Goal: Task Accomplishment & Management: Manage account settings

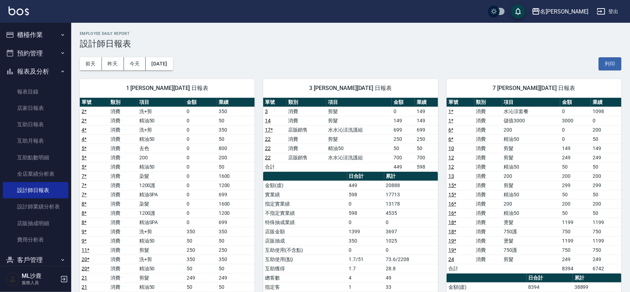
click at [28, 38] on button "櫃檯作業" at bounding box center [36, 35] width 66 height 19
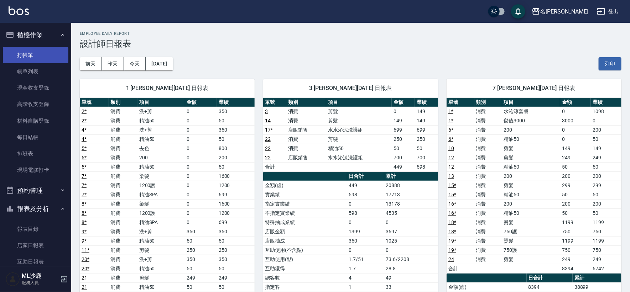
click at [33, 63] on link "打帳單" at bounding box center [36, 55] width 66 height 16
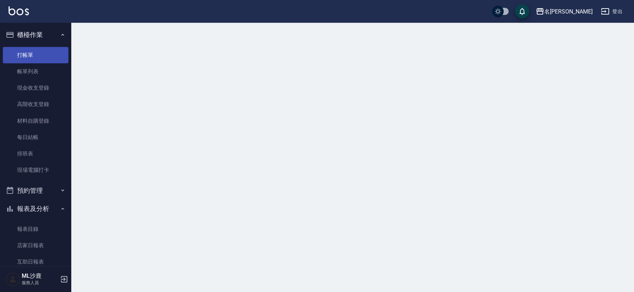
click at [28, 52] on link "打帳單" at bounding box center [36, 55] width 66 height 16
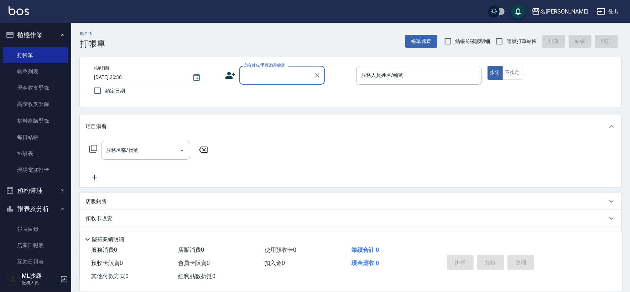
click at [524, 45] on span "連續打單結帳" at bounding box center [522, 41] width 30 height 7
click at [507, 45] on input "連續打單結帳" at bounding box center [499, 41] width 15 height 15
checkbox input "true"
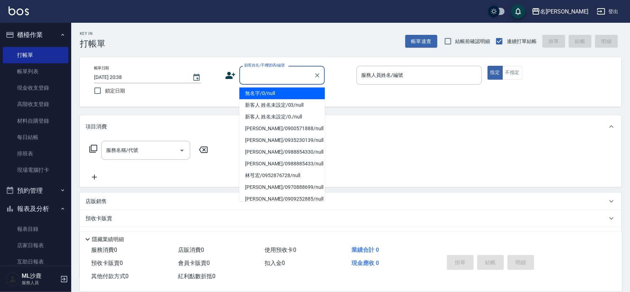
click at [256, 74] on input "顧客姓名/手機號碼/編號" at bounding box center [277, 75] width 68 height 12
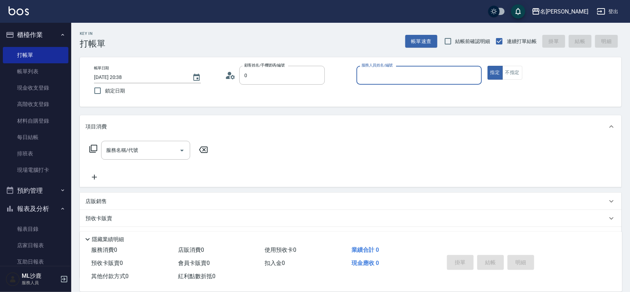
type input "無名字/0/null"
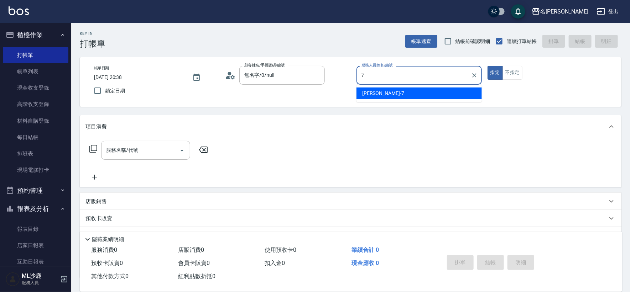
type input "[PERSON_NAME]-7"
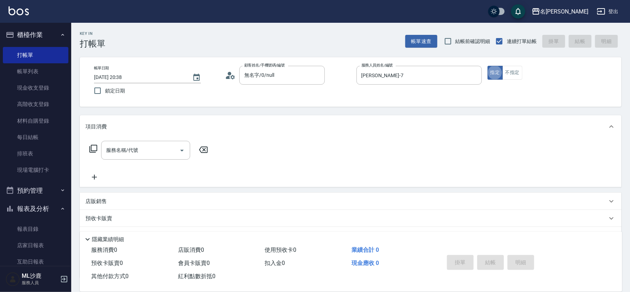
type button "true"
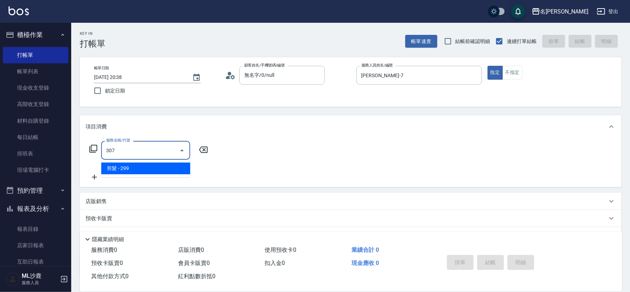
type input "剪髮(307)"
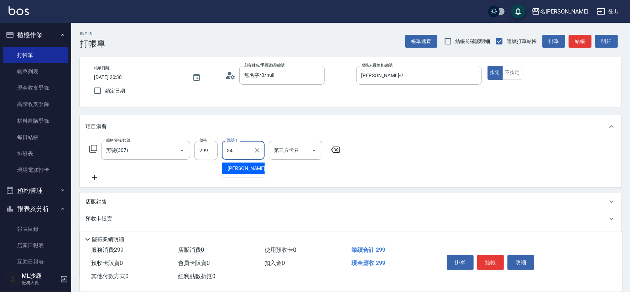
type input "[PERSON_NAME]-34"
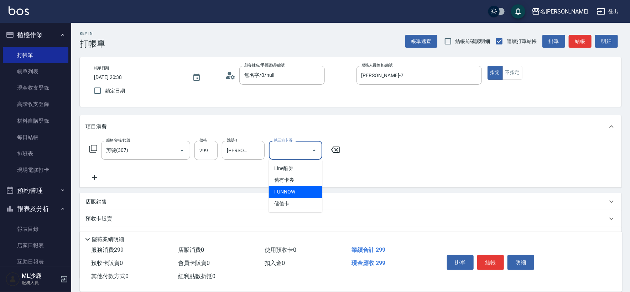
type input "儲值卡"
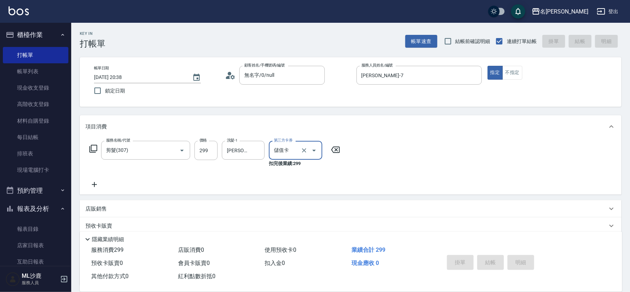
type input "[DATE] 20:44"
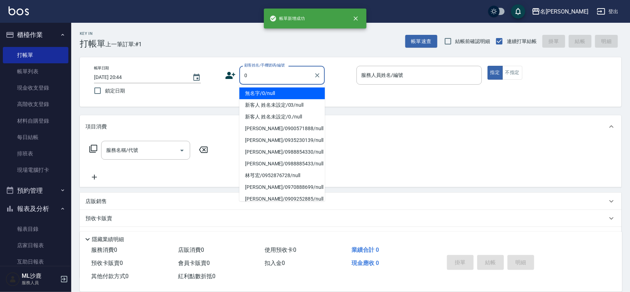
type input "無名字/0/null"
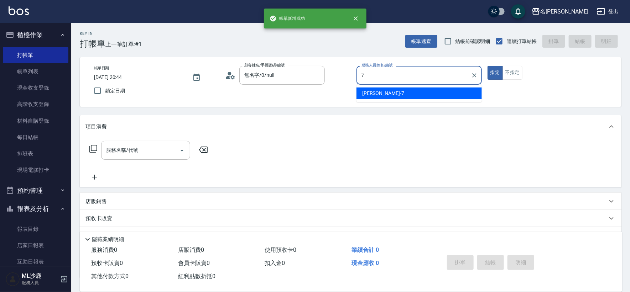
type input "[PERSON_NAME]-7"
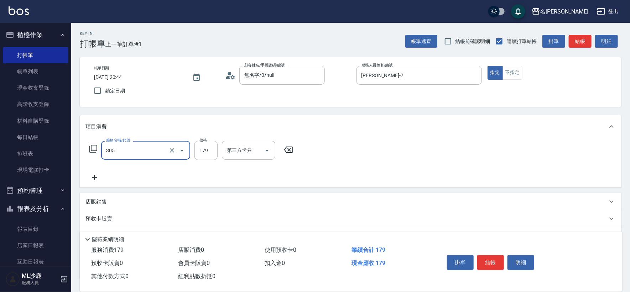
type input "剪髮(305)"
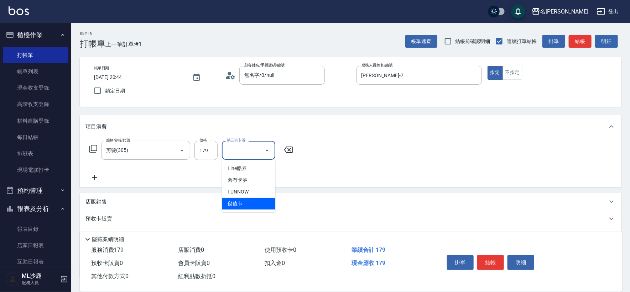
type input "儲值卡"
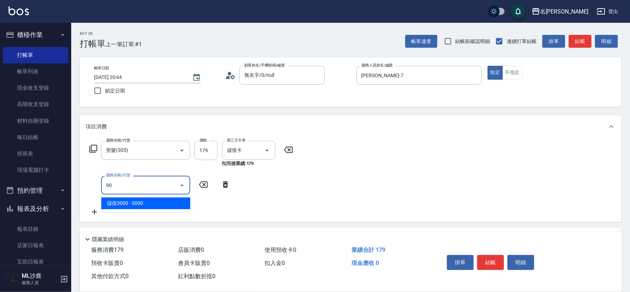
type input "901"
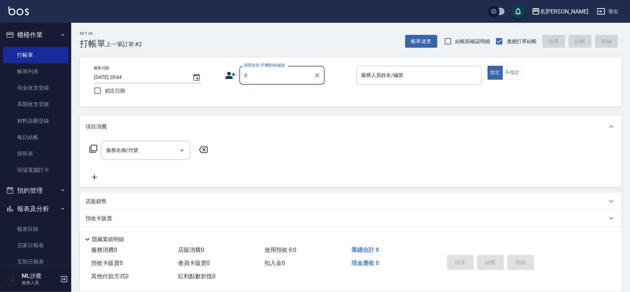
type input "無名字/0/null"
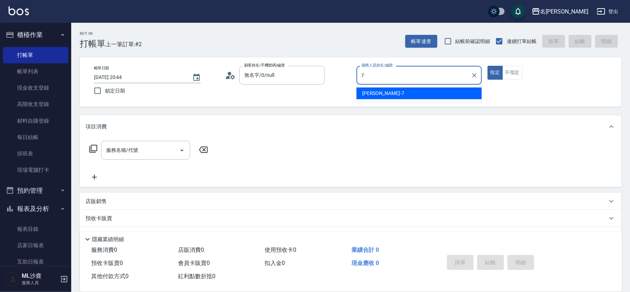
type input "[PERSON_NAME]-7"
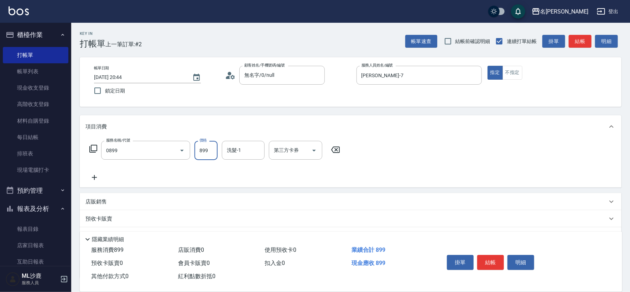
type input "排毒SPA(0899)"
type input "[PERSON_NAME]-34"
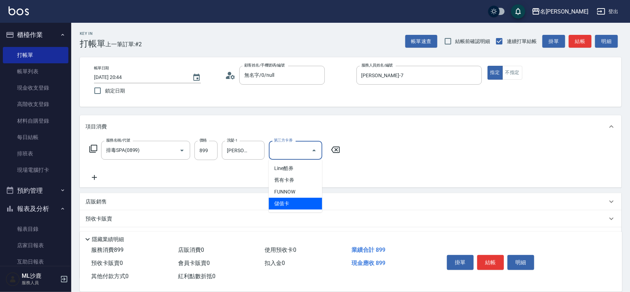
type input "儲值卡"
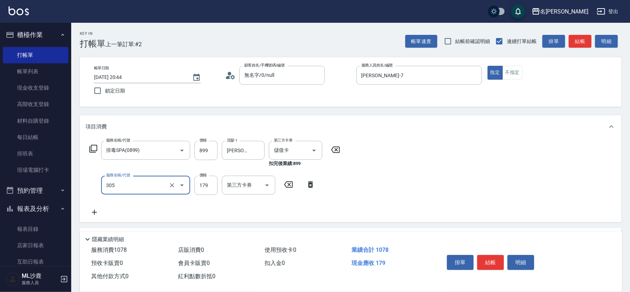
type input "剪髮(305)"
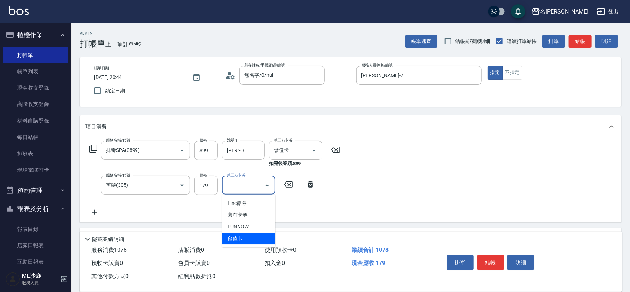
type input "儲值卡"
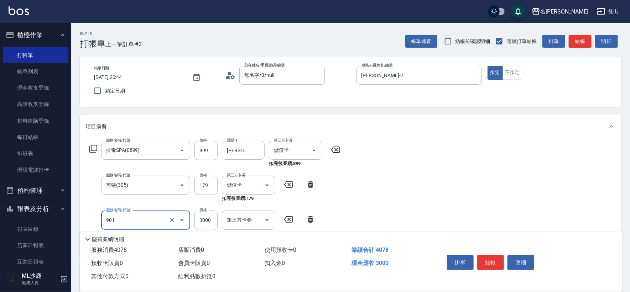
type input "儲值3000(901)"
type input "2078"
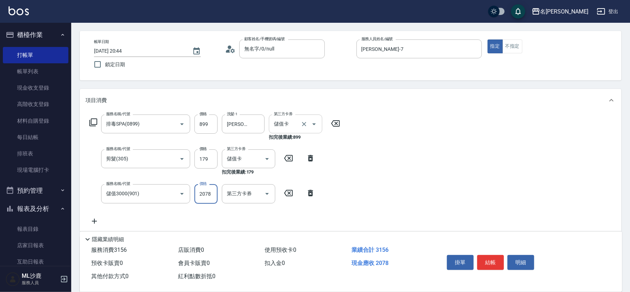
scroll to position [40, 0]
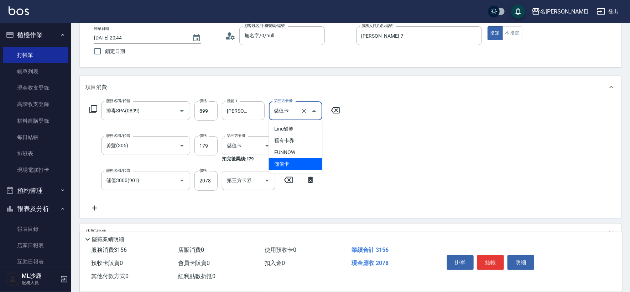
click at [285, 113] on input "儲值卡" at bounding box center [285, 111] width 27 height 12
drag, startPoint x: 307, startPoint y: 111, endPoint x: 296, endPoint y: 119, distance: 13.7
click at [307, 111] on icon "Clear" at bounding box center [304, 111] width 7 height 7
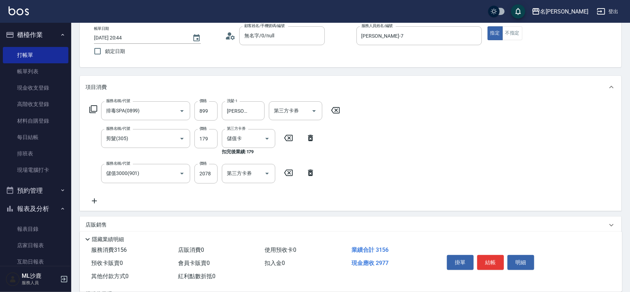
click at [308, 175] on icon at bounding box center [311, 173] width 18 height 9
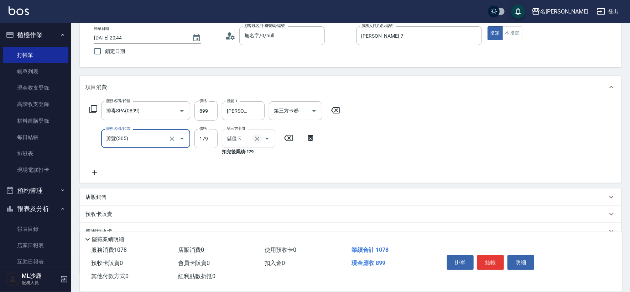
click at [256, 139] on icon "Clear" at bounding box center [257, 138] width 7 height 7
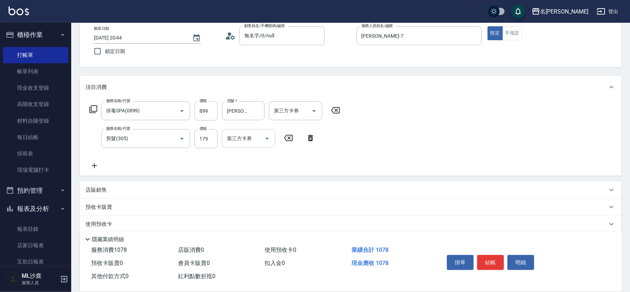
click at [130, 187] on div "店販銷售" at bounding box center [346, 190] width 522 height 7
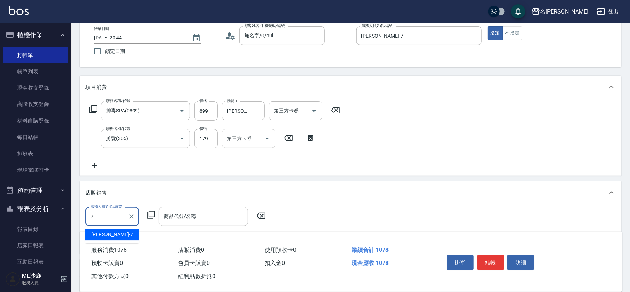
type input "[PERSON_NAME]-7"
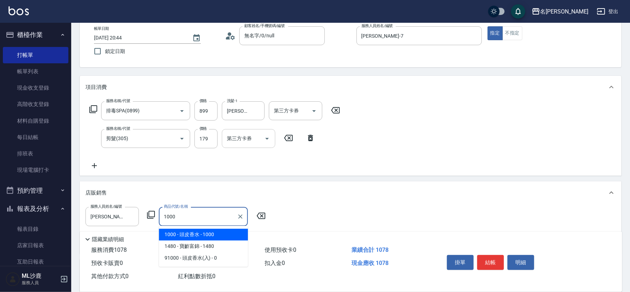
type input "頭皮香水"
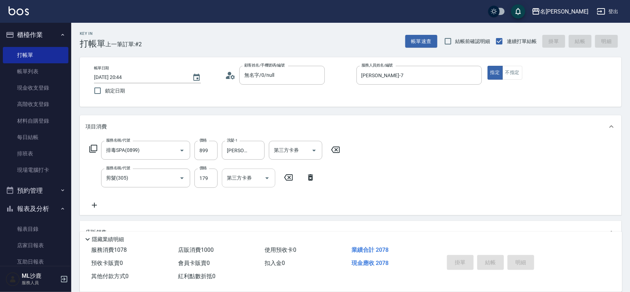
type input "[DATE] 20:45"
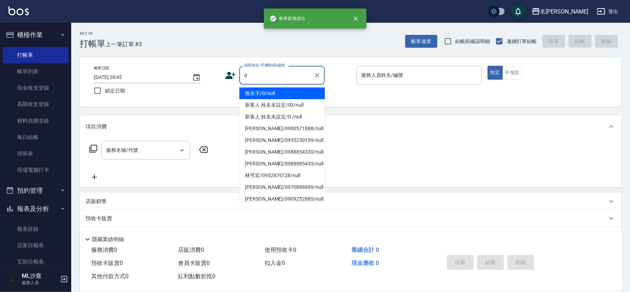
type input "無名字/0/null"
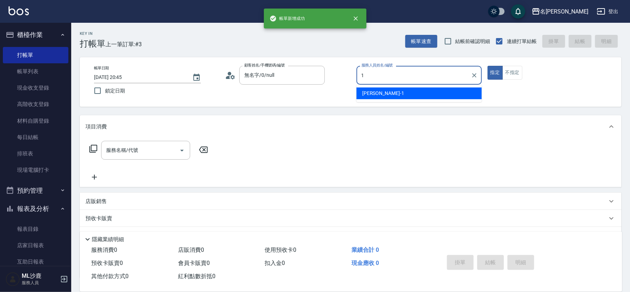
type input "[PERSON_NAME]1"
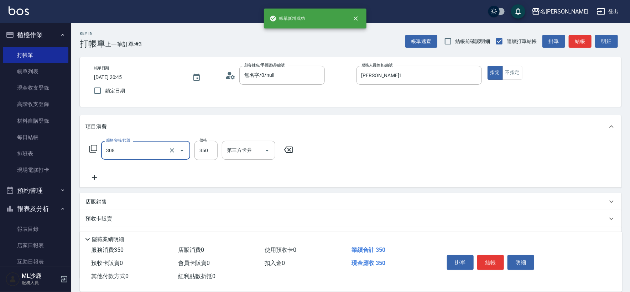
type input "洗+剪(308)"
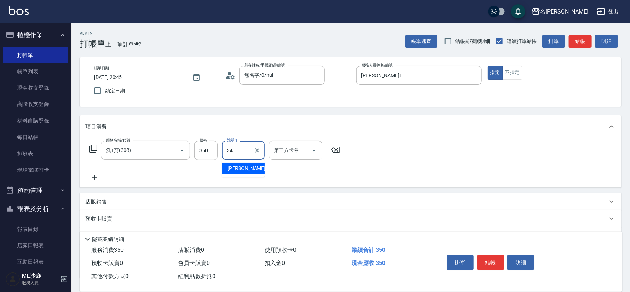
type input "[PERSON_NAME]-34"
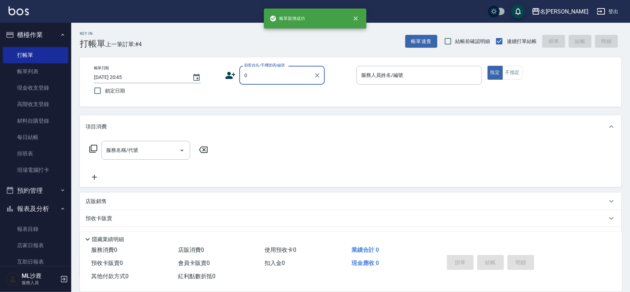
type input "無名字/0/null"
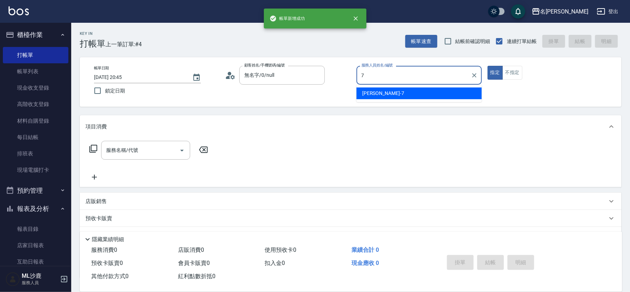
type input "[PERSON_NAME]-7"
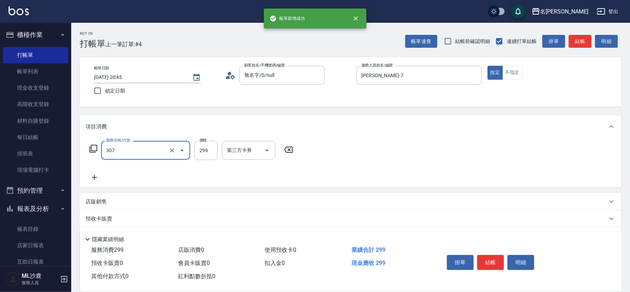
type input "剪髮(307)"
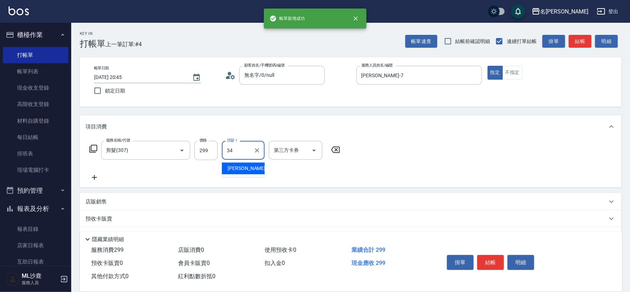
type input "[PERSON_NAME]-34"
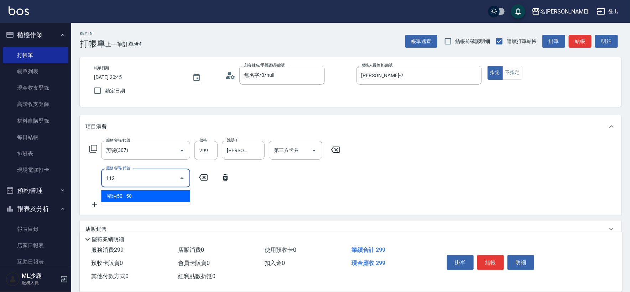
type input "精油50(112)"
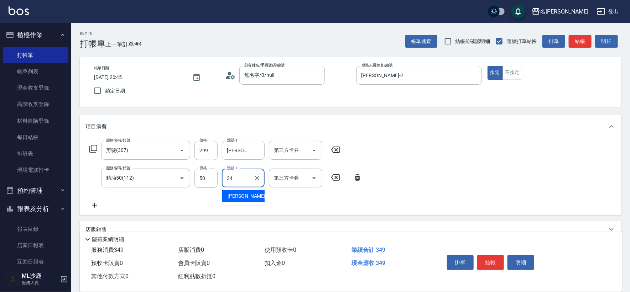
type input "[PERSON_NAME]-34"
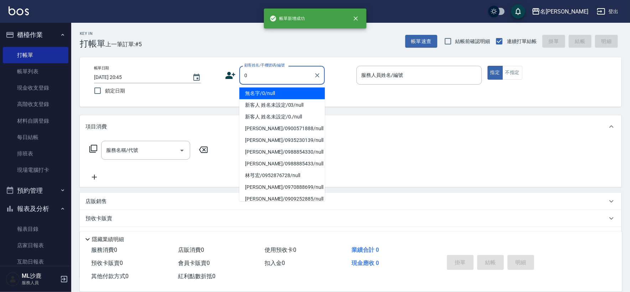
type input "無名字/0/null"
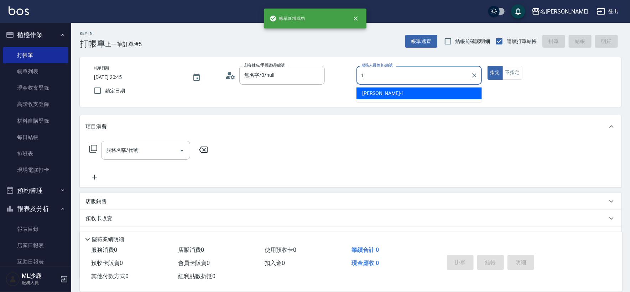
type input "[PERSON_NAME]1"
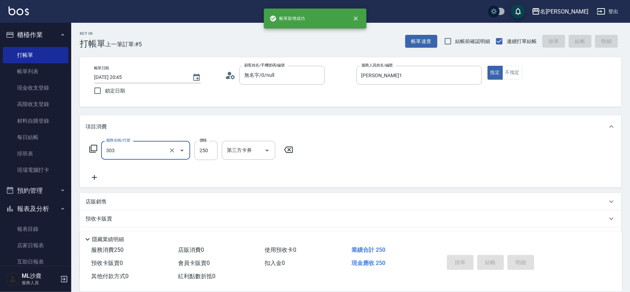
type input "303"
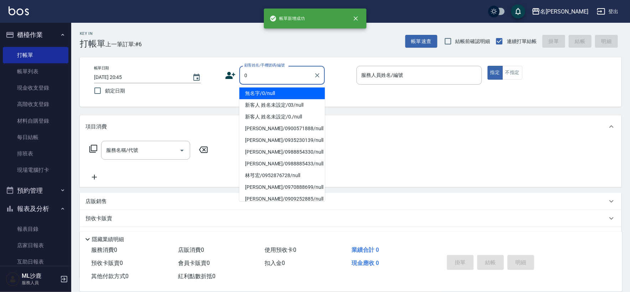
type input "無名字/0/null"
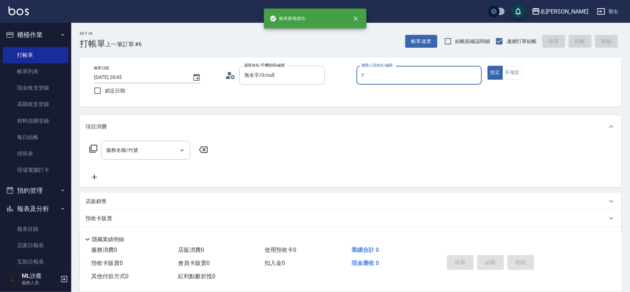
type input "[PERSON_NAME]-7"
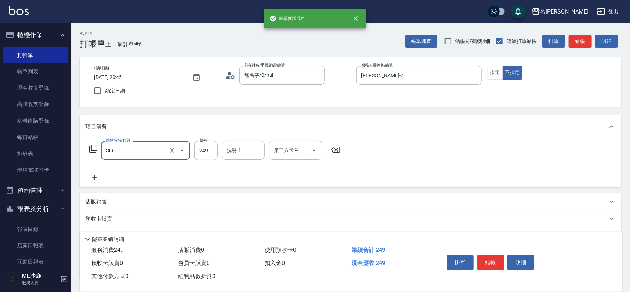
type input "剪髮(306)"
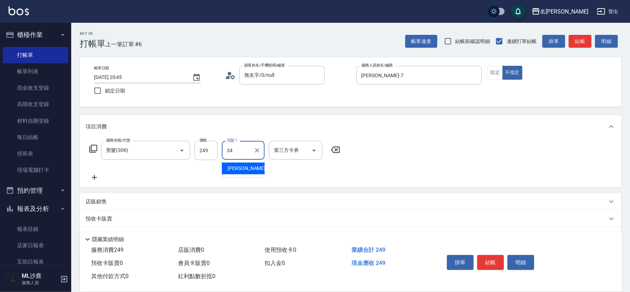
type input "[PERSON_NAME]-34"
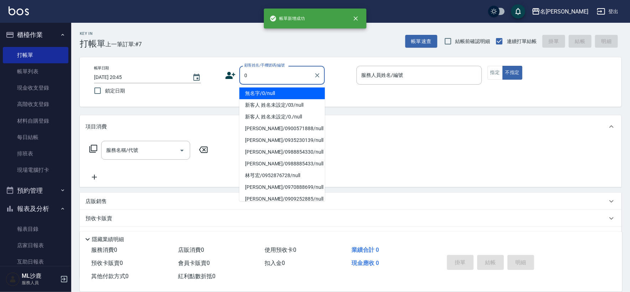
type input "無名字/0/null"
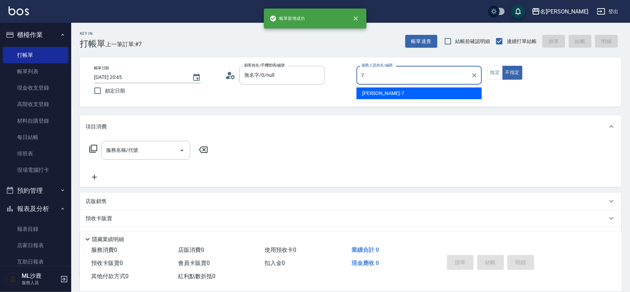
type input "[PERSON_NAME]-7"
type button "false"
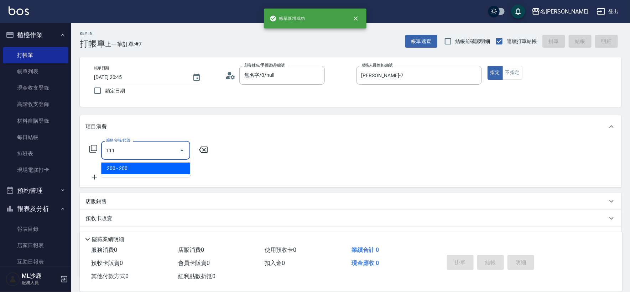
type input "200(111)"
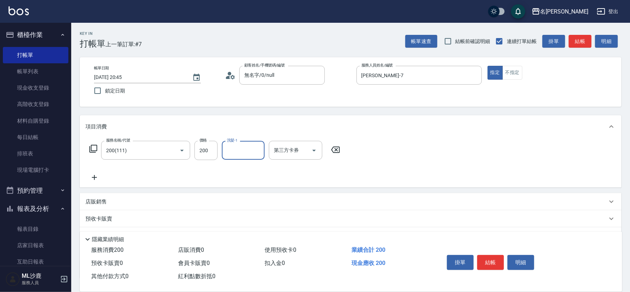
type input "7"
type input "[PERSON_NAME]-34"
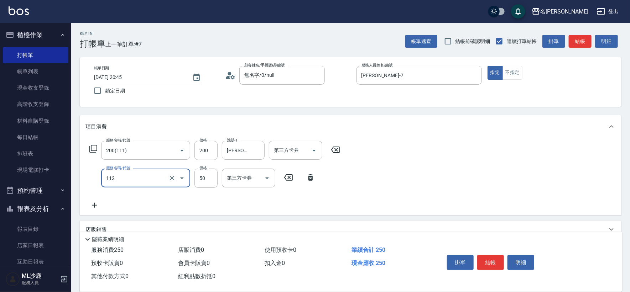
type input "精油50(112)"
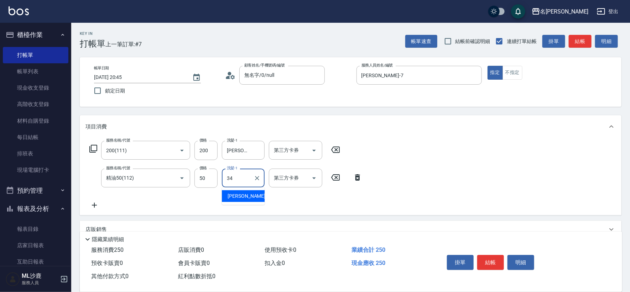
type input "[PERSON_NAME]-34"
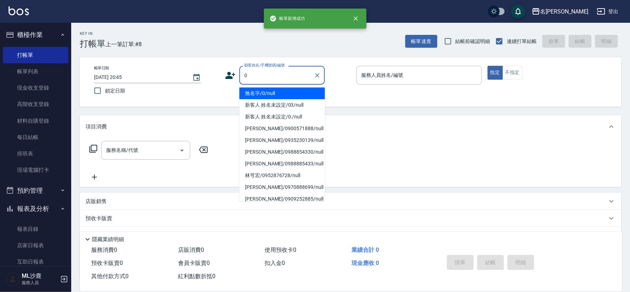
type input "無名字/0/null"
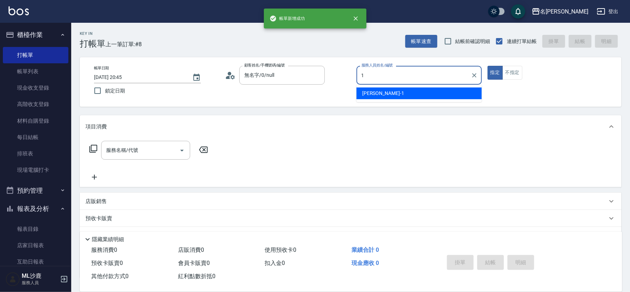
type input "[PERSON_NAME]1"
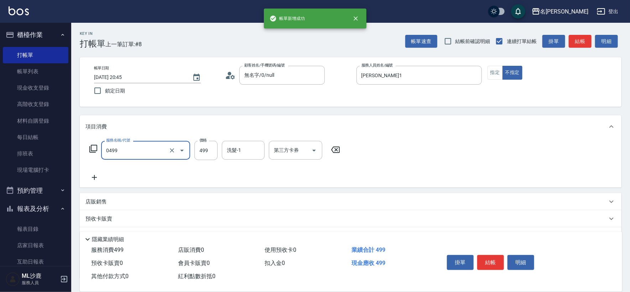
type input "[PERSON_NAME]499(0499)"
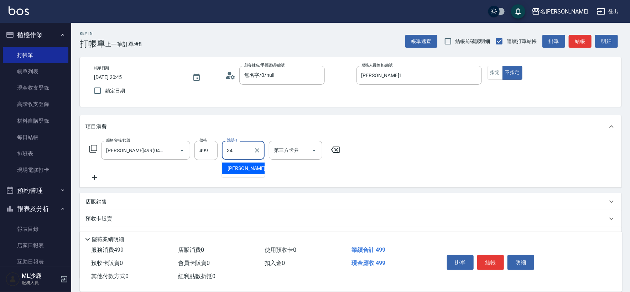
type input "[PERSON_NAME]-34"
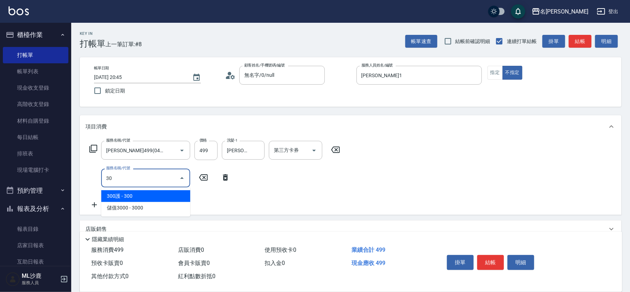
type input "304"
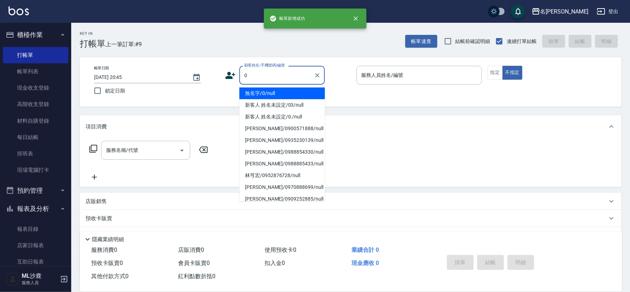
type input "無名字/0/null"
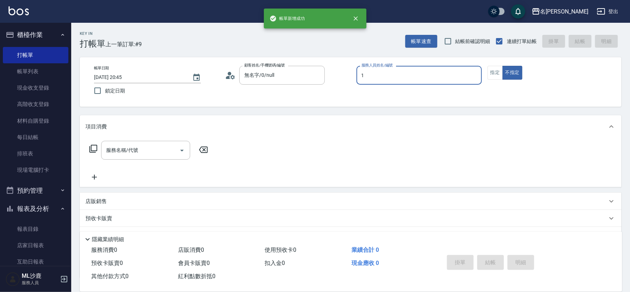
type input "[PERSON_NAME]1"
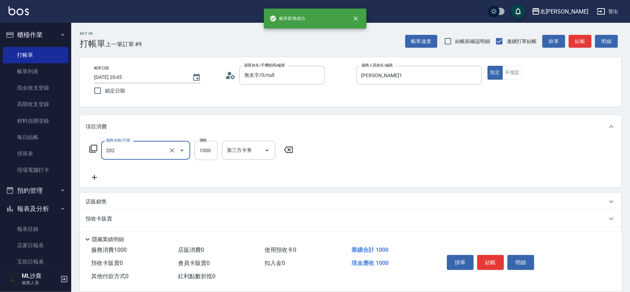
type input "燙髮(202)"
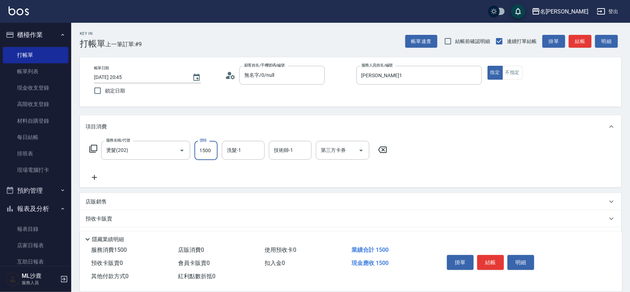
type input "1500"
type input "[PERSON_NAME]-34"
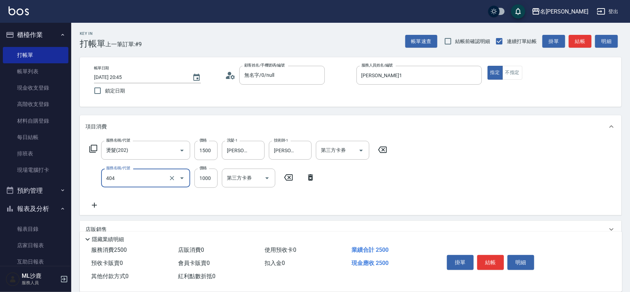
type input "1000護(404)"
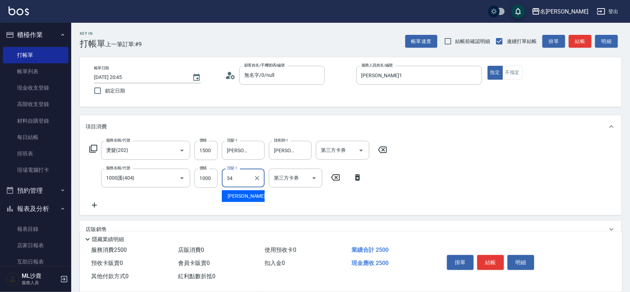
type input "[PERSON_NAME]-34"
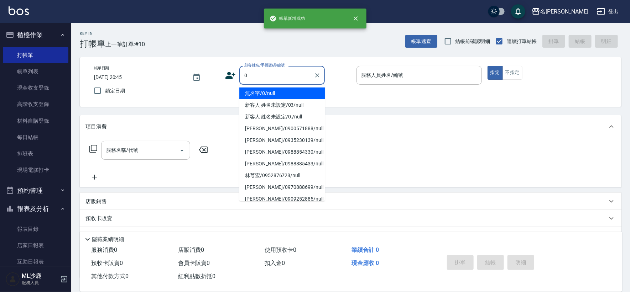
type input "無名字/0/null"
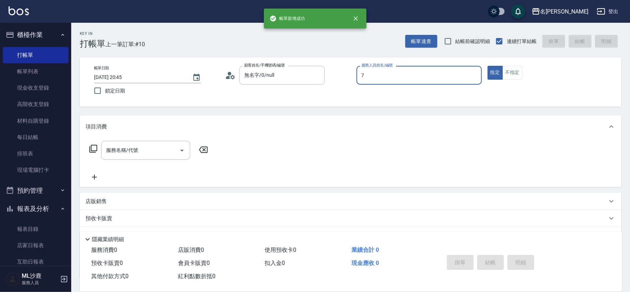
type input "[PERSON_NAME]-7"
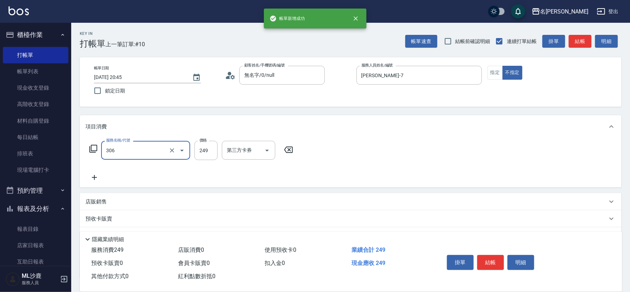
type input "剪髮(306)"
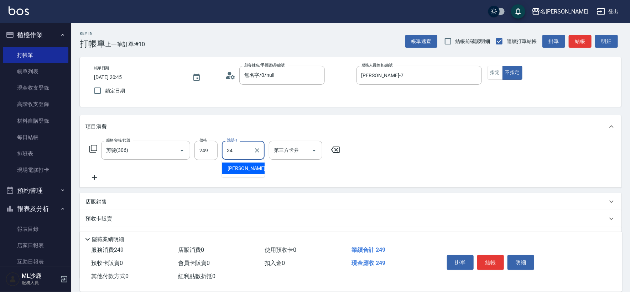
type input "[PERSON_NAME]-34"
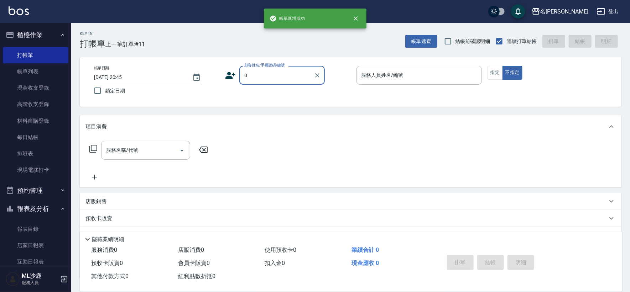
type input "無名字/0/null"
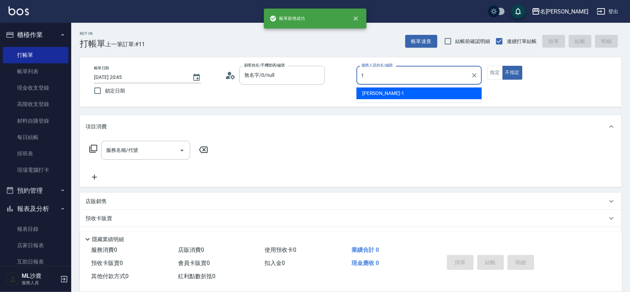
type input "[PERSON_NAME]1"
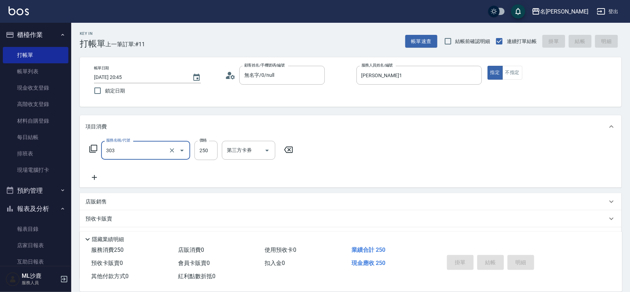
type input "303"
type input "[DATE] 20:46"
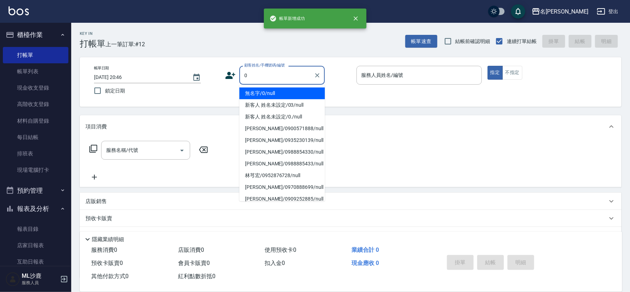
type input "無名字/0/null"
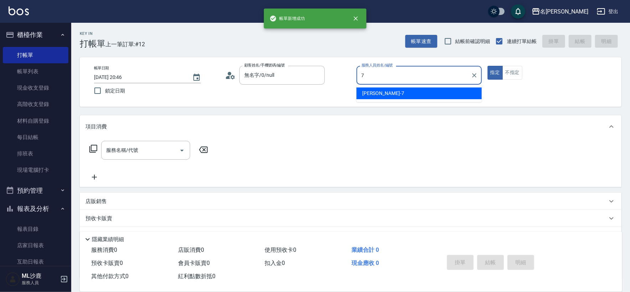
type input "[PERSON_NAME]-7"
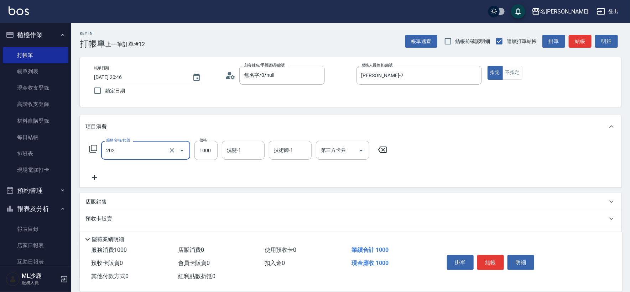
type input "燙髮(202)"
type input "1199"
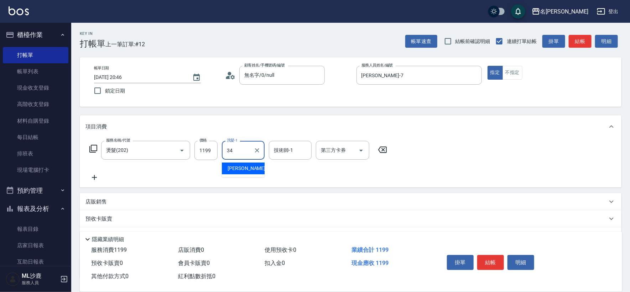
type input "[PERSON_NAME]-34"
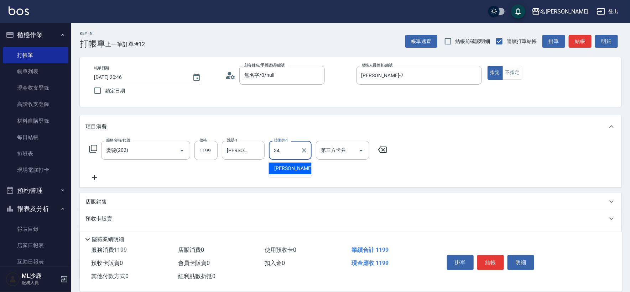
type input "[PERSON_NAME]-34"
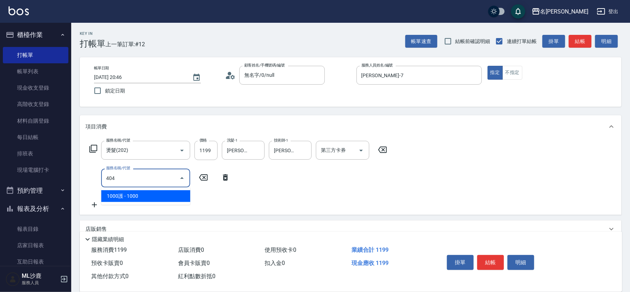
type input "1000護(404)"
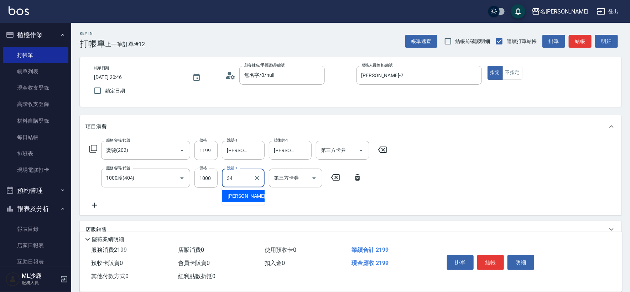
type input "[PERSON_NAME]-34"
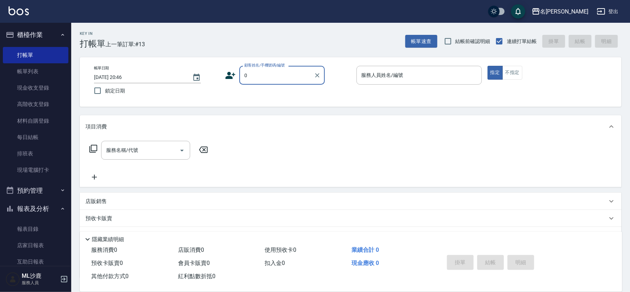
type input "無名字/0/null"
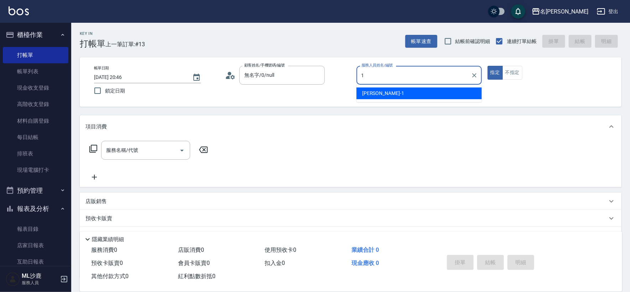
type input "[PERSON_NAME]1"
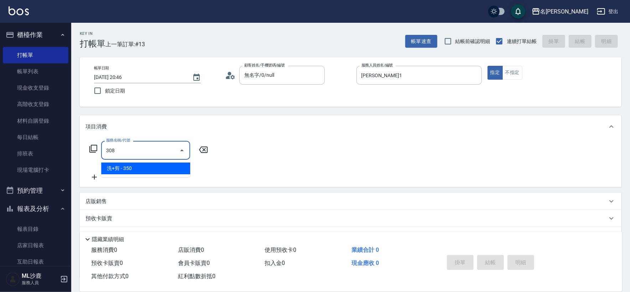
type input "洗+剪(308)"
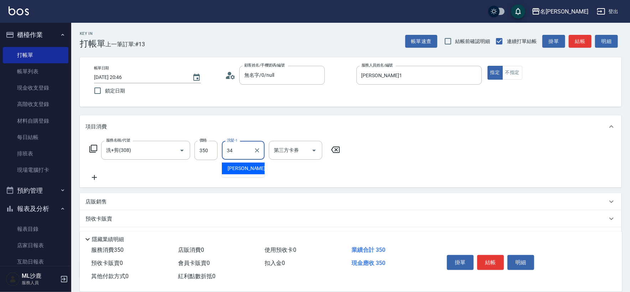
type input "[PERSON_NAME]-34"
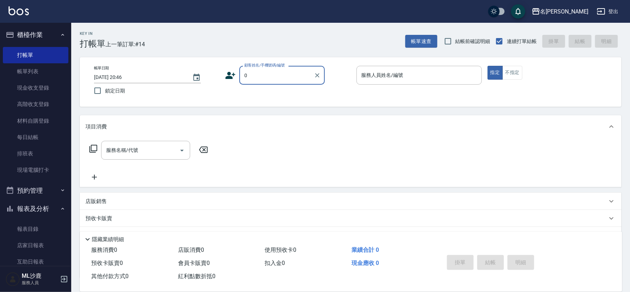
type input "無名字/0/null"
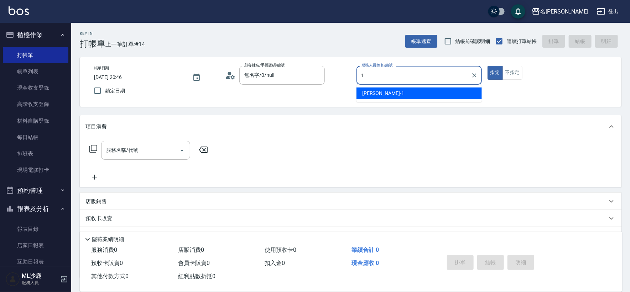
type input "[PERSON_NAME]1"
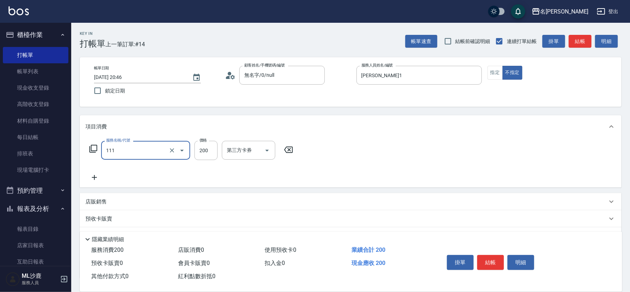
type input "200(111)"
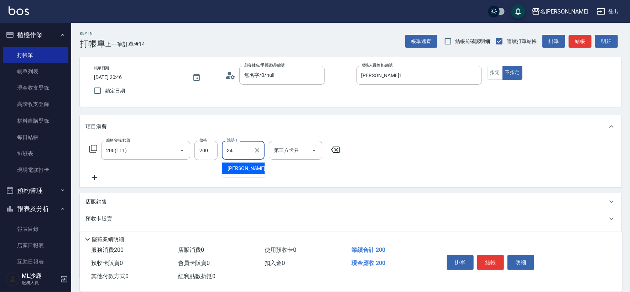
type input "[PERSON_NAME]-34"
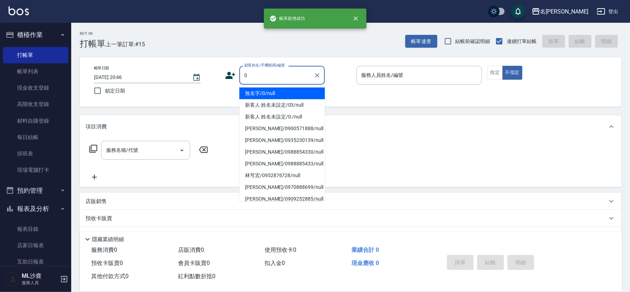
type input "無名字/0/null"
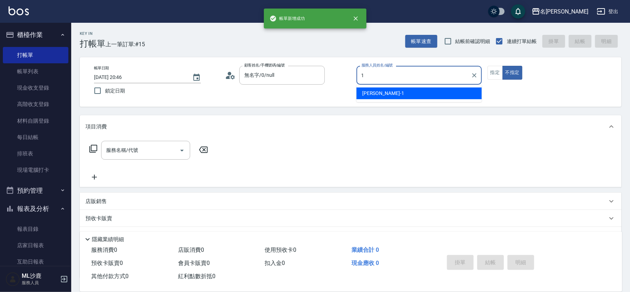
type input "[PERSON_NAME]1"
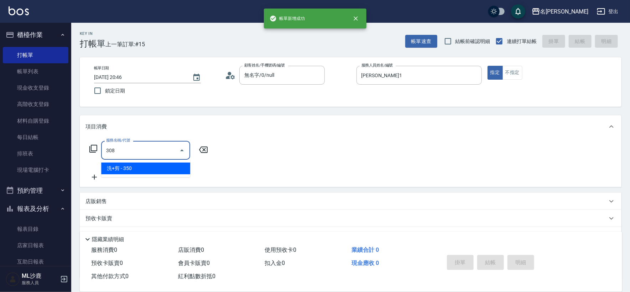
type input "洗+剪(308)"
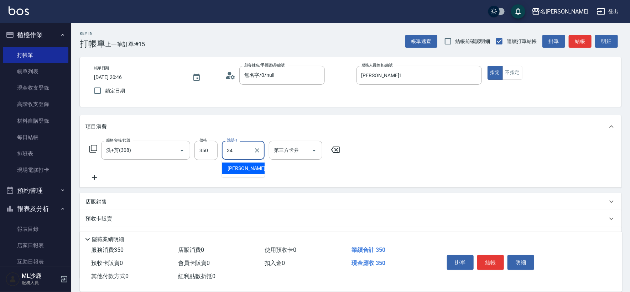
type input "[PERSON_NAME]-34"
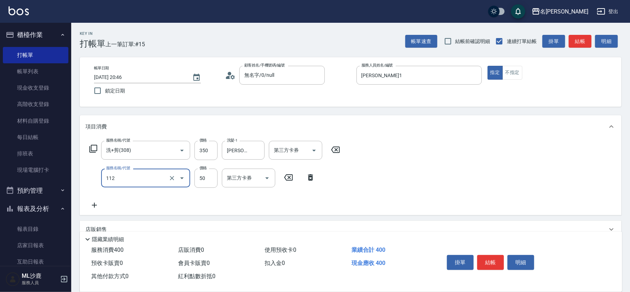
type input "精油50(112)"
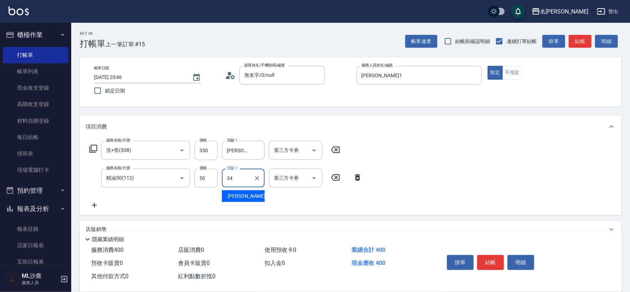
type input "[PERSON_NAME]-34"
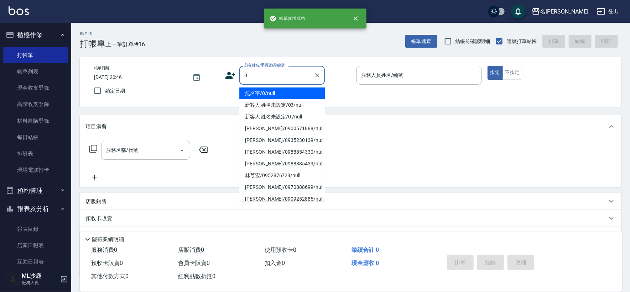
type input "無名字/0/null"
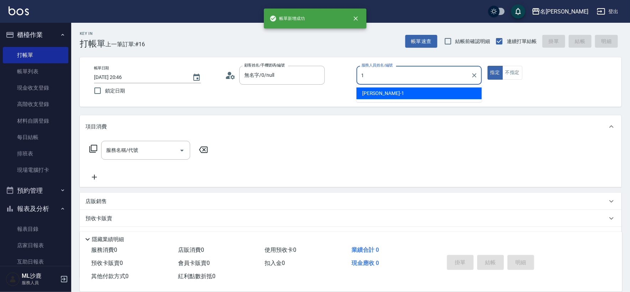
type input "[PERSON_NAME]1"
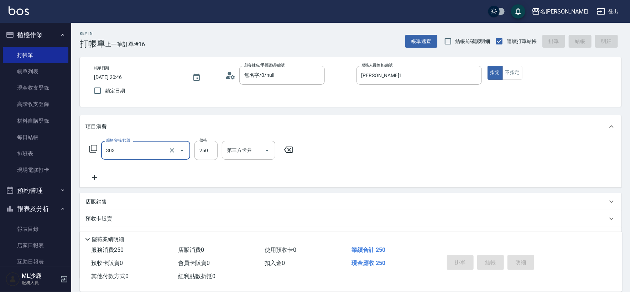
type input "303"
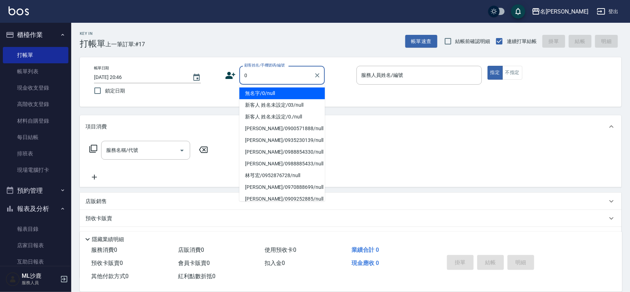
type input "無名字/0/null"
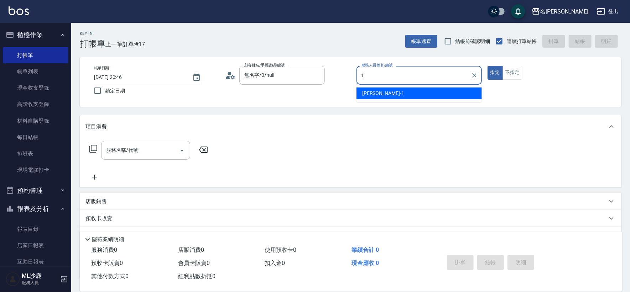
type input "[PERSON_NAME]1"
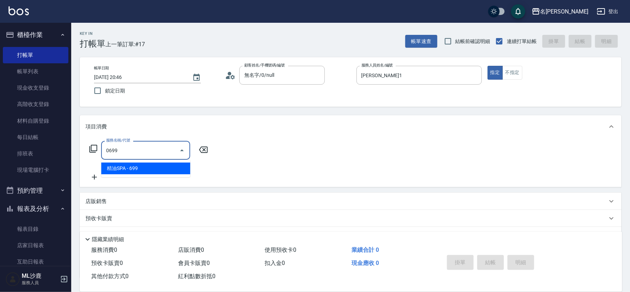
type input "精油SPA(0699)"
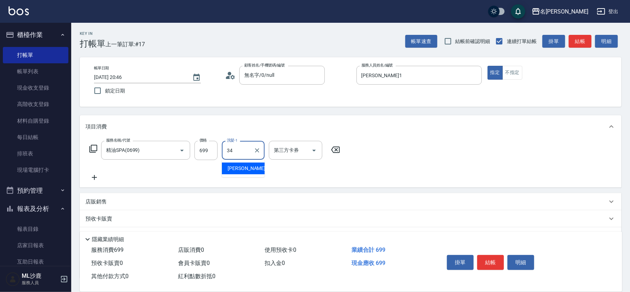
type input "[PERSON_NAME]-34"
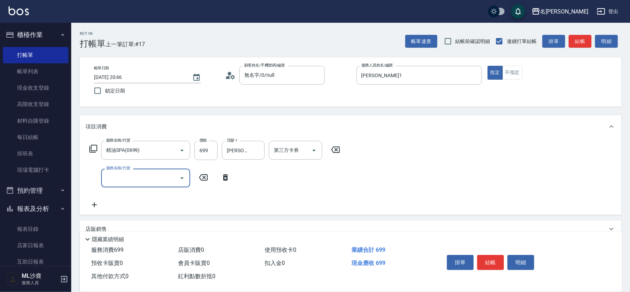
type input "2"
type input "剪髮(303)"
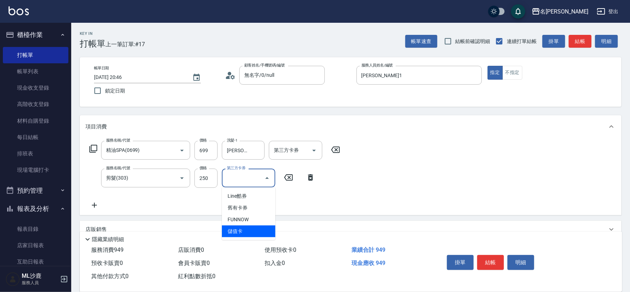
type input "儲值卡"
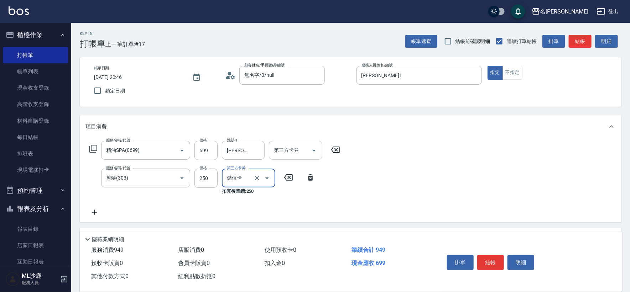
click at [281, 146] on input "第三方卡券" at bounding box center [290, 150] width 36 height 12
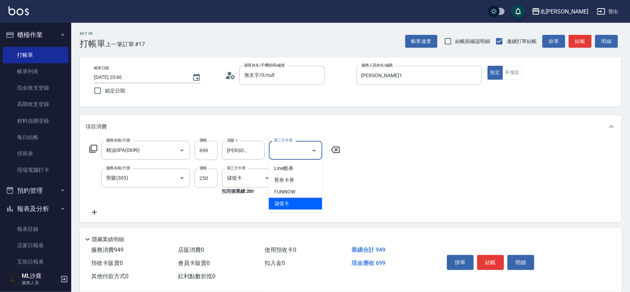
click at [291, 208] on span "儲值卡" at bounding box center [295, 204] width 53 height 12
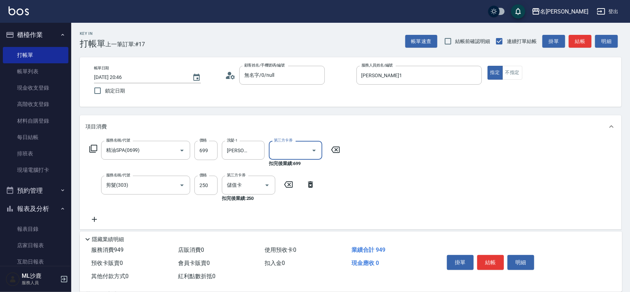
type input "儲值卡"
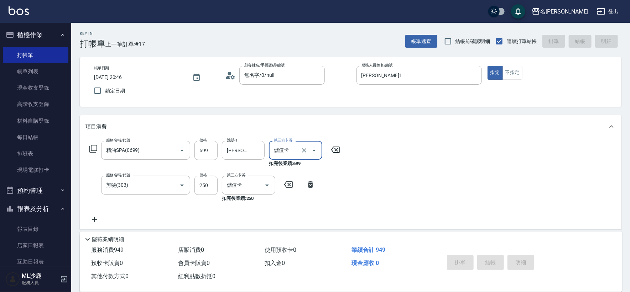
type input "[DATE] 20:47"
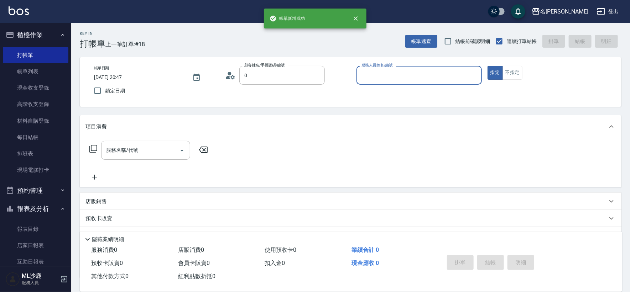
type input "無名字/0/null"
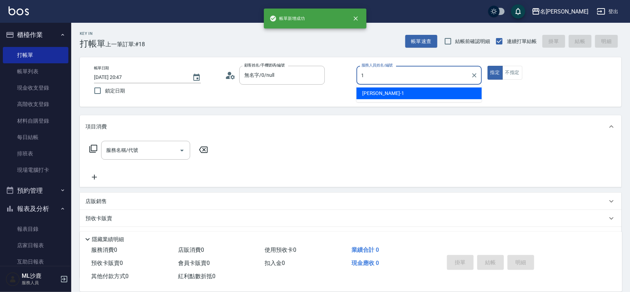
type input "[PERSON_NAME]1"
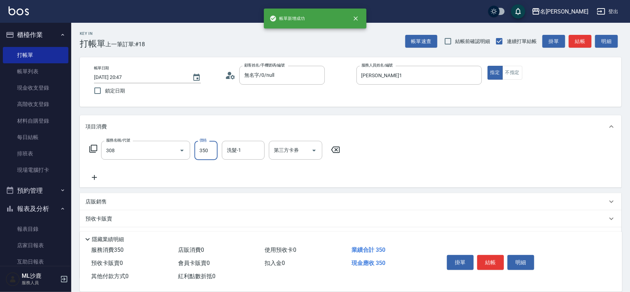
type input "洗+剪(308)"
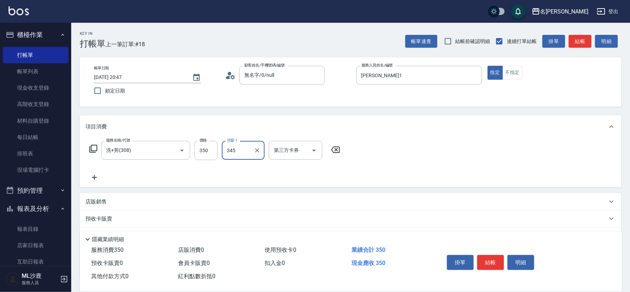
type input "345"
click at [234, 142] on div "洗髮-1" at bounding box center [243, 150] width 43 height 19
type input "[PERSON_NAME]-34"
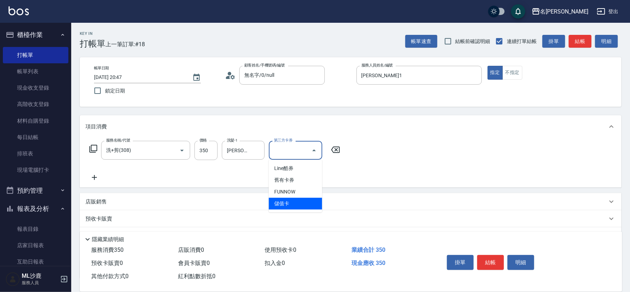
type input "儲值卡"
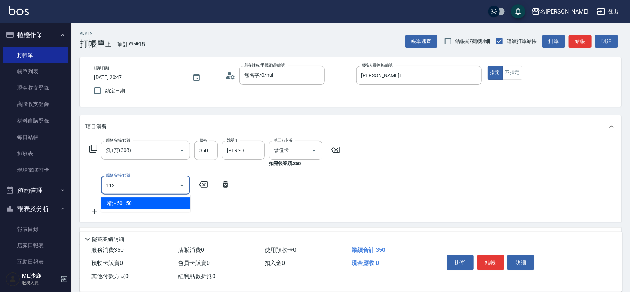
type input "精油50(112)"
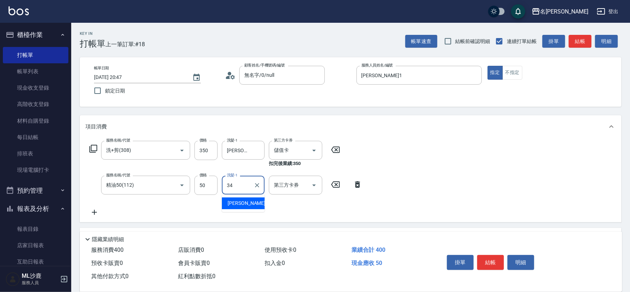
type input "[PERSON_NAME]-34"
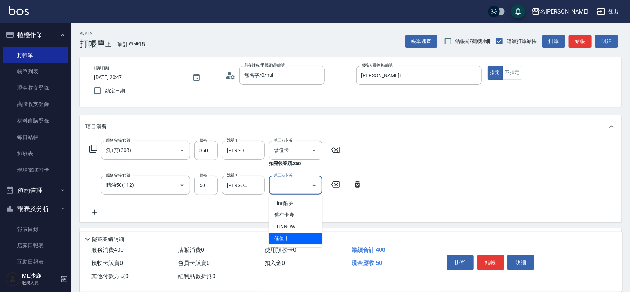
type input "儲值卡"
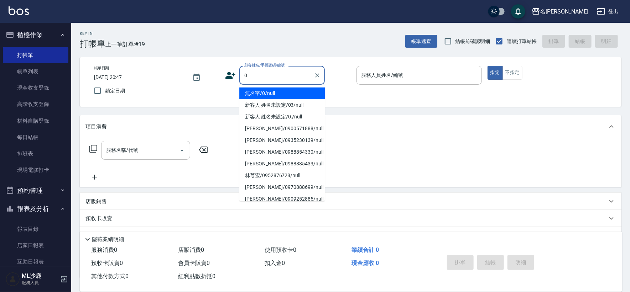
type input "無名字/0/null"
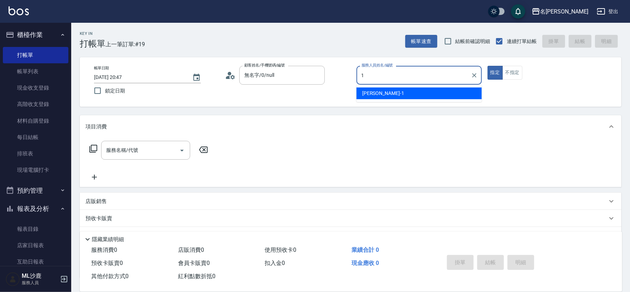
type input "[PERSON_NAME]1"
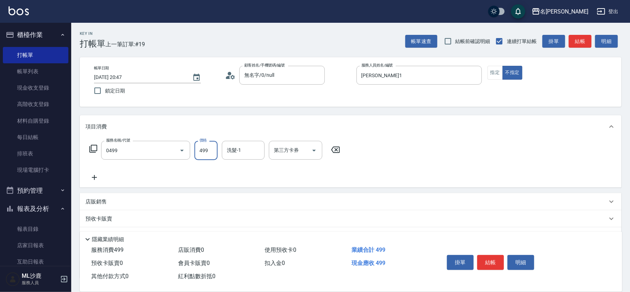
type input "[PERSON_NAME]499(0499)"
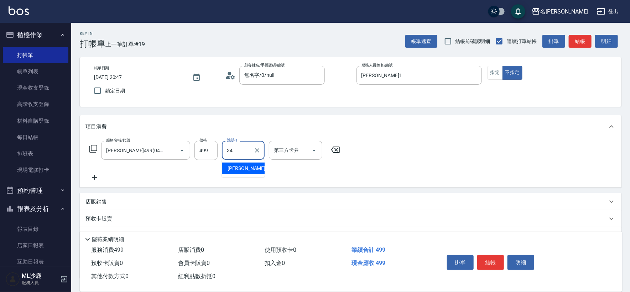
type input "[PERSON_NAME]-34"
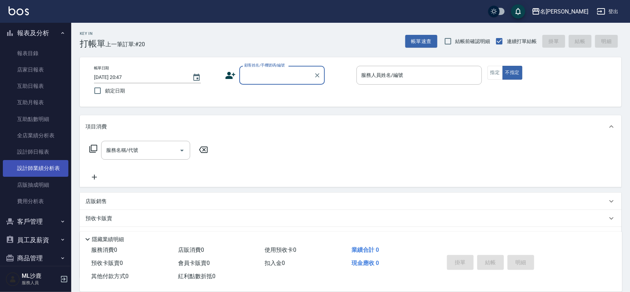
scroll to position [186, 0]
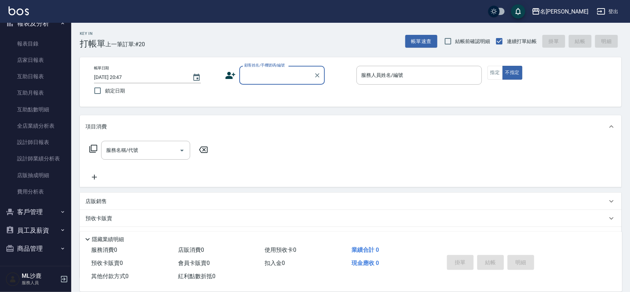
click at [28, 231] on button "員工及薪資" at bounding box center [36, 231] width 66 height 19
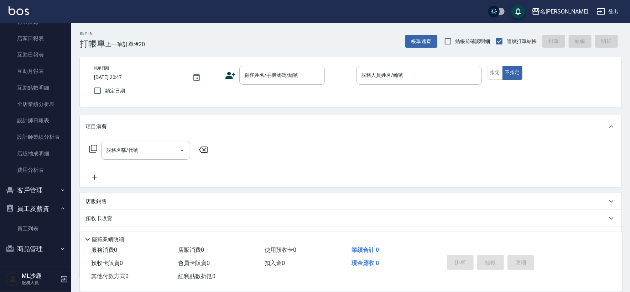
scroll to position [208, 0]
click at [32, 236] on link "員工列表" at bounding box center [36, 228] width 66 height 16
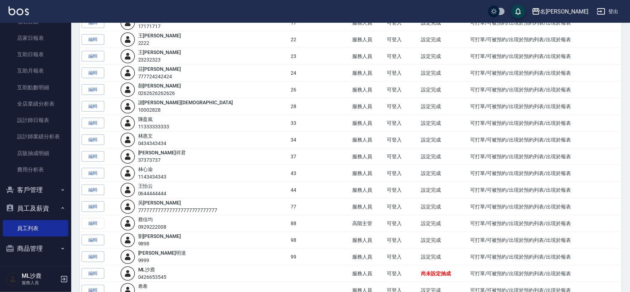
scroll to position [198, 0]
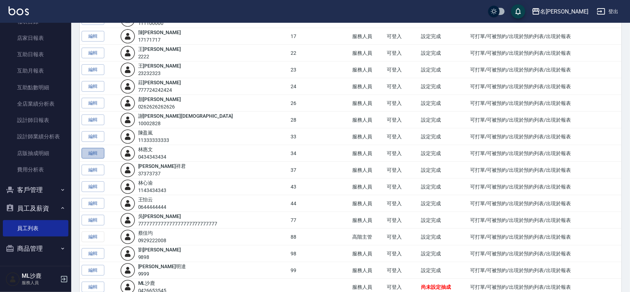
click at [93, 151] on link "編輯" at bounding box center [93, 153] width 23 height 11
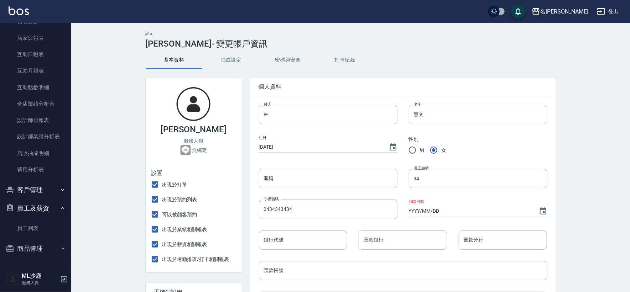
click at [418, 116] on input "惠文" at bounding box center [478, 114] width 139 height 19
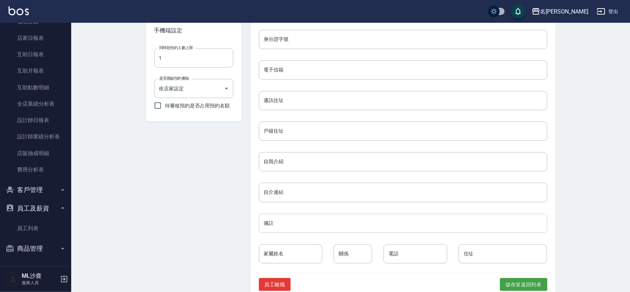
scroll to position [275, 0]
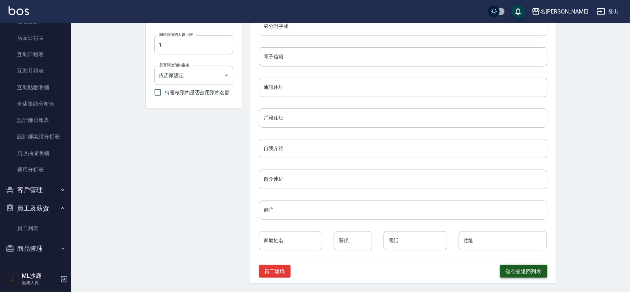
type input "慧文"
click at [523, 272] on button "儲存並返回列表" at bounding box center [523, 271] width 47 height 13
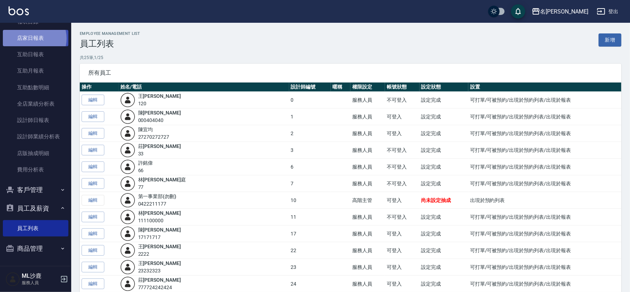
click at [31, 38] on link "店家日報表" at bounding box center [36, 38] width 66 height 16
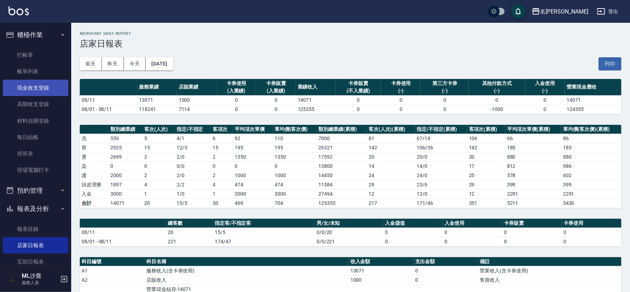
click at [30, 92] on link "現金收支登錄" at bounding box center [36, 88] width 66 height 16
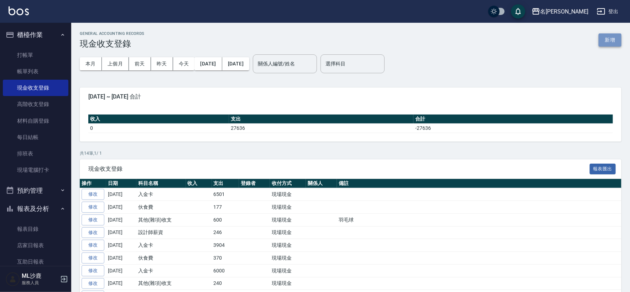
click at [600, 39] on button "新增" at bounding box center [610, 39] width 23 height 13
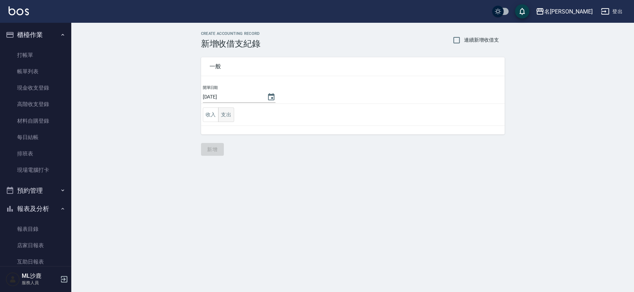
click at [227, 118] on button "支出" at bounding box center [226, 115] width 16 height 15
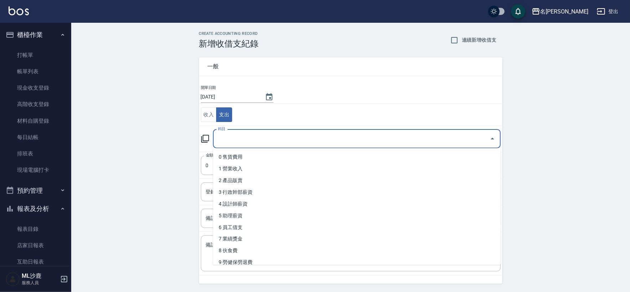
click at [244, 139] on input "科目" at bounding box center [351, 139] width 271 height 12
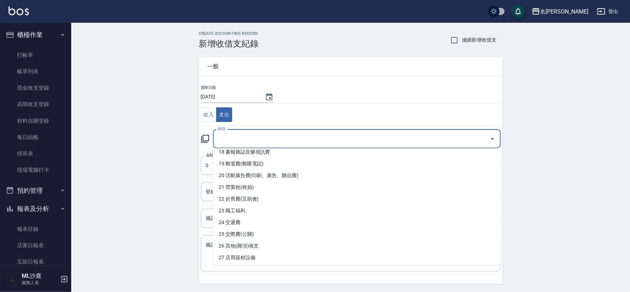
scroll to position [216, 0]
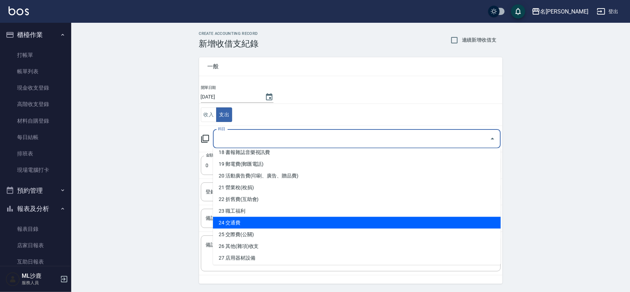
drag, startPoint x: 241, startPoint y: 224, endPoint x: 128, endPoint y: 212, distance: 114.2
click at [242, 223] on li "24 交通費" at bounding box center [357, 223] width 288 height 12
type input "24 交通費"
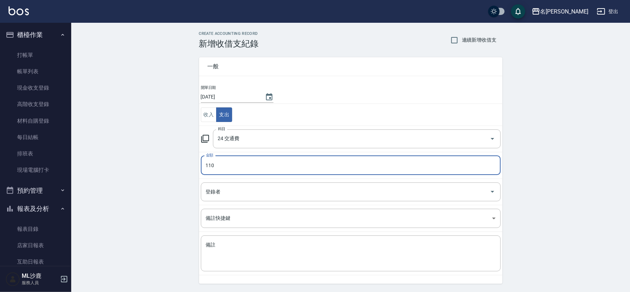
type input "110"
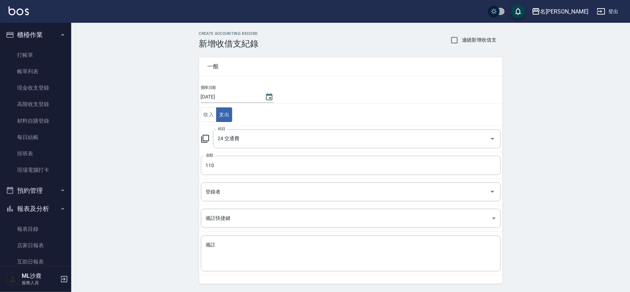
drag, startPoint x: 114, startPoint y: 191, endPoint x: 121, endPoint y: 189, distance: 7.2
click at [114, 191] on div "CREATE ACCOUNTING RECORD 新增收借支紀錄 連續新增收借支 一般 開單日期 [DATE] 收入 支出 科目 24 交通費 科目 金額 1…" at bounding box center [350, 169] width 559 height 292
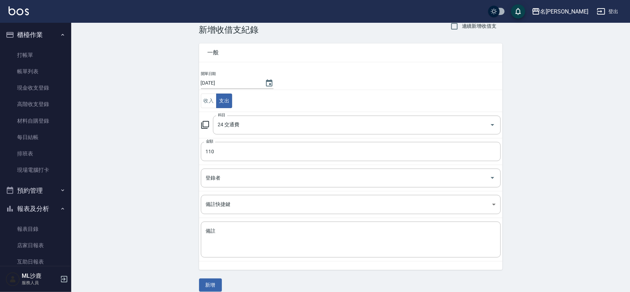
scroll to position [21, 0]
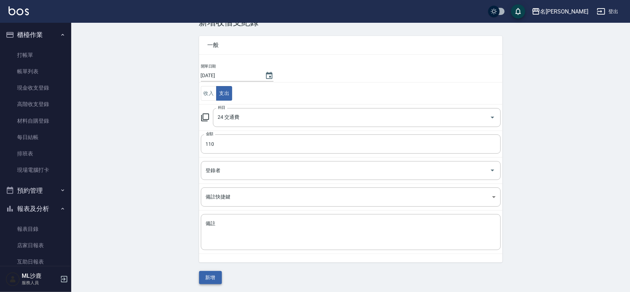
click at [201, 277] on button "新增" at bounding box center [210, 277] width 23 height 13
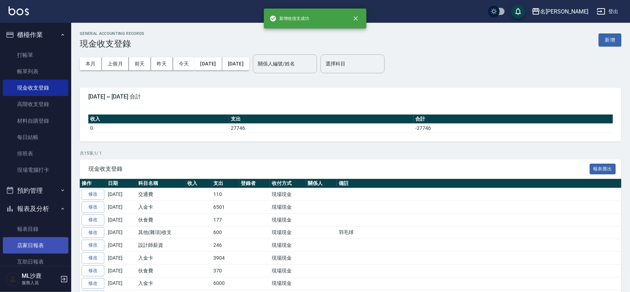
click at [45, 245] on link "店家日報表" at bounding box center [36, 246] width 66 height 16
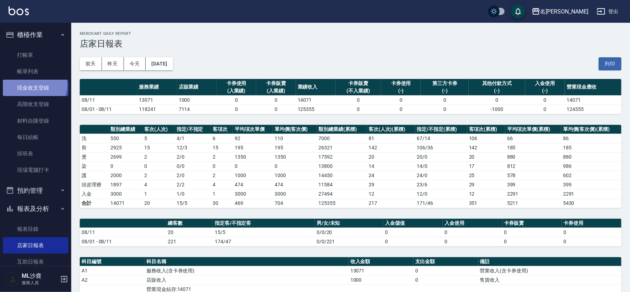
click at [31, 85] on link "現金收支登錄" at bounding box center [36, 88] width 66 height 16
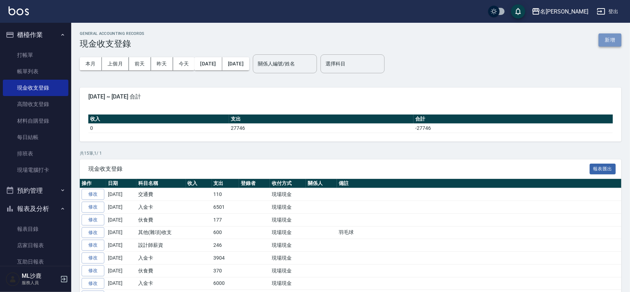
click at [608, 41] on button "新增" at bounding box center [610, 39] width 23 height 13
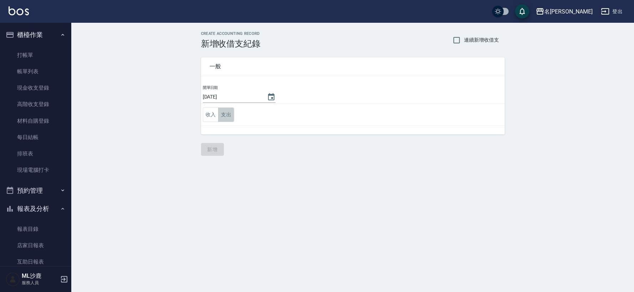
click at [226, 111] on button "支出" at bounding box center [226, 115] width 16 height 15
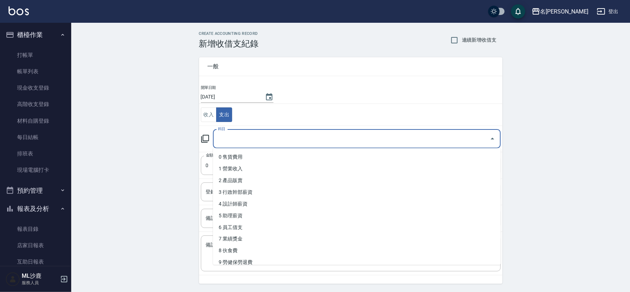
click at [238, 137] on input "科目" at bounding box center [351, 139] width 271 height 12
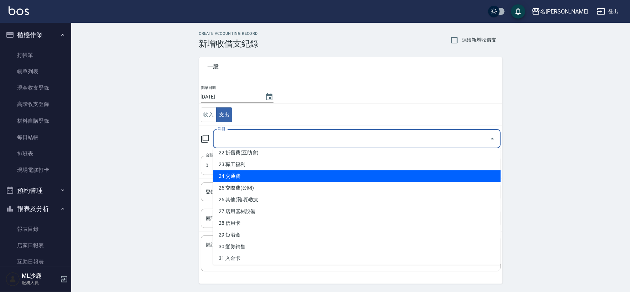
scroll to position [277, 0]
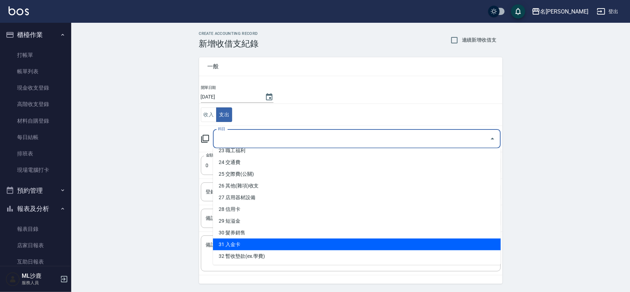
click at [238, 240] on li "31 入金卡" at bounding box center [357, 245] width 288 height 12
type input "31 入金卡"
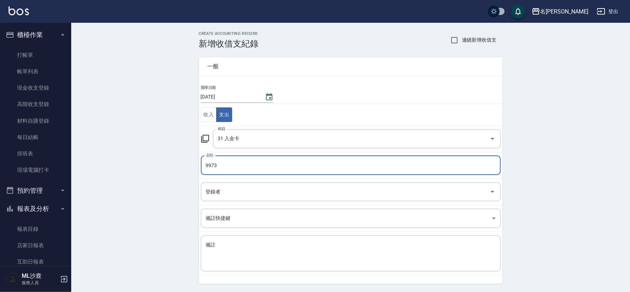
type input "9973"
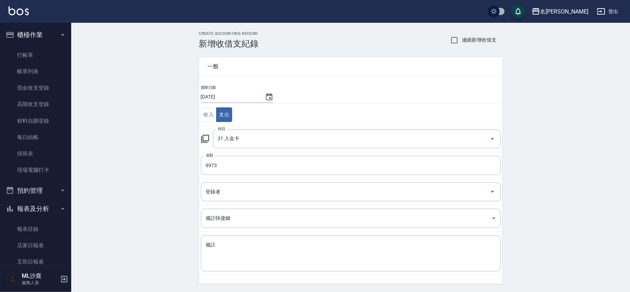
click at [142, 175] on div "CREATE ACCOUNTING RECORD 新增收借支紀錄 連續新增收借支 一般 開單日期 [DATE] 收入 支出 科目 31 入金卡 科目 金額 9…" at bounding box center [350, 169] width 559 height 292
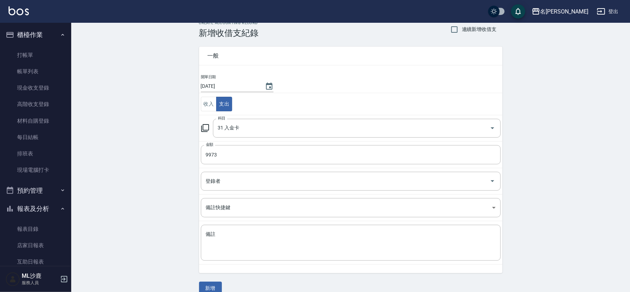
scroll to position [21, 0]
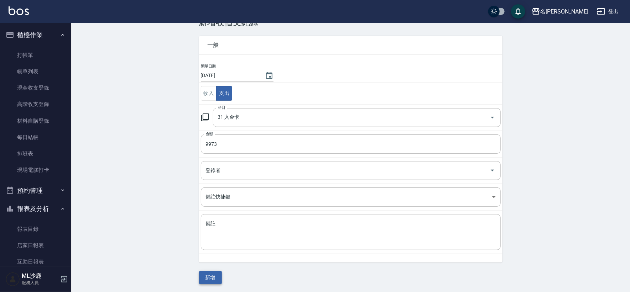
click at [208, 271] on button "新增" at bounding box center [210, 277] width 23 height 13
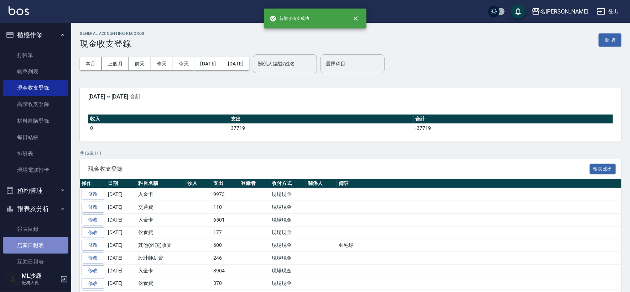
click at [45, 246] on link "店家日報表" at bounding box center [36, 246] width 66 height 16
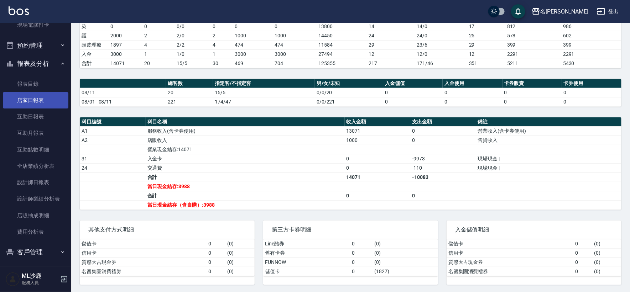
scroll to position [158, 0]
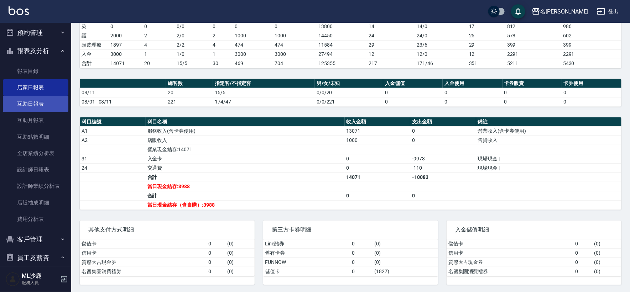
click at [37, 106] on link "互助日報表" at bounding box center [36, 104] width 66 height 16
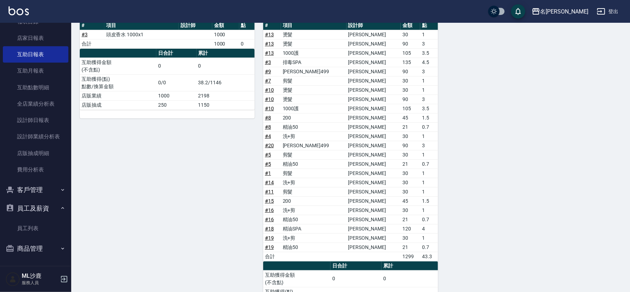
scroll to position [142, 0]
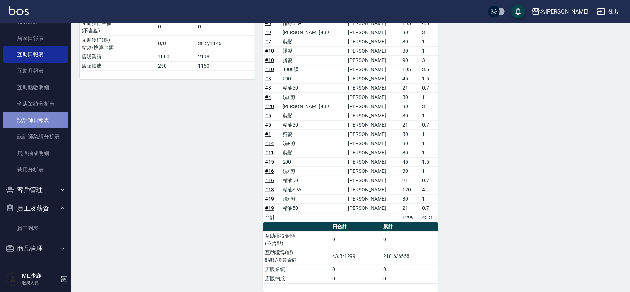
click at [36, 118] on link "設計師日報表" at bounding box center [36, 120] width 66 height 16
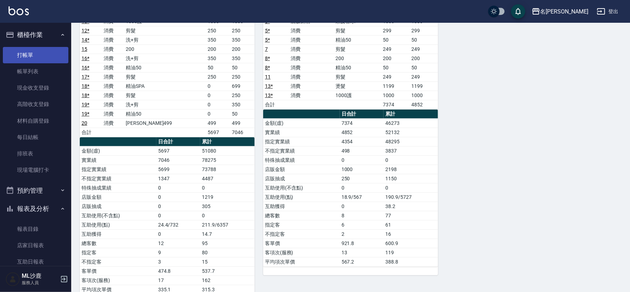
click at [19, 54] on link "打帳單" at bounding box center [36, 55] width 66 height 16
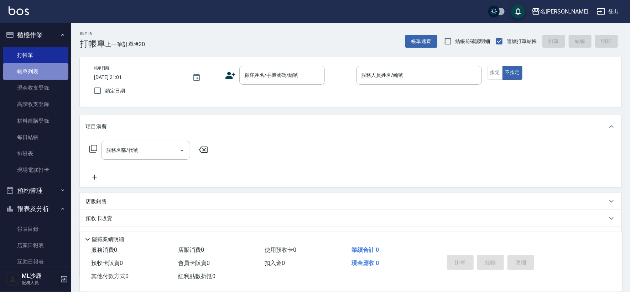
click at [37, 74] on link "帳單列表" at bounding box center [36, 71] width 66 height 16
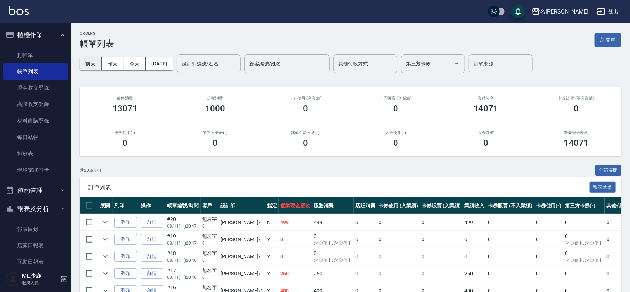
click at [89, 67] on button "前天" at bounding box center [91, 63] width 22 height 13
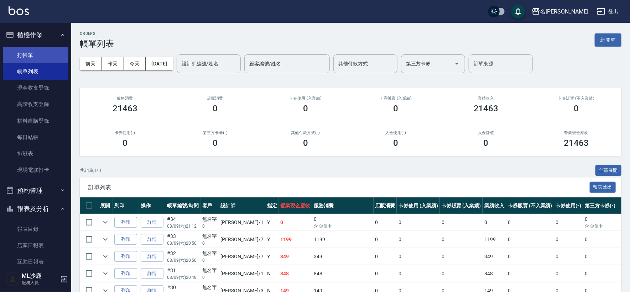
click at [20, 54] on link "打帳單" at bounding box center [36, 55] width 66 height 16
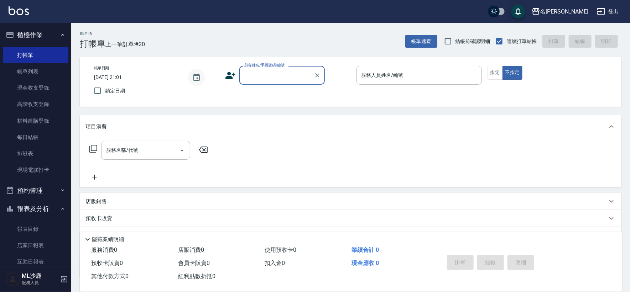
click at [197, 78] on icon "Choose date, selected date is 2025-08-11" at bounding box center [196, 77] width 6 height 7
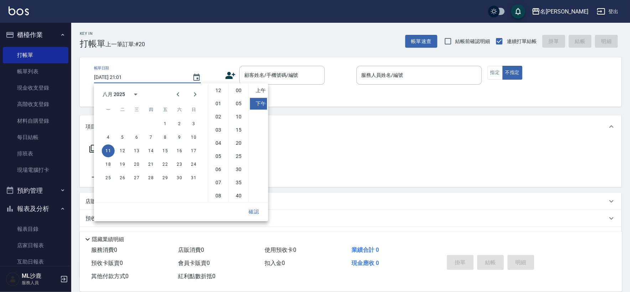
scroll to position [40, 0]
click at [179, 136] on button "9" at bounding box center [179, 137] width 13 height 13
type input "[DATE] 21:01"
click at [274, 47] on div "Key In 打帳單 上一筆訂單:#34 帳單速查 結帳前確認明細 連續打單結帳 掛單 結帳 明細" at bounding box center [346, 36] width 550 height 26
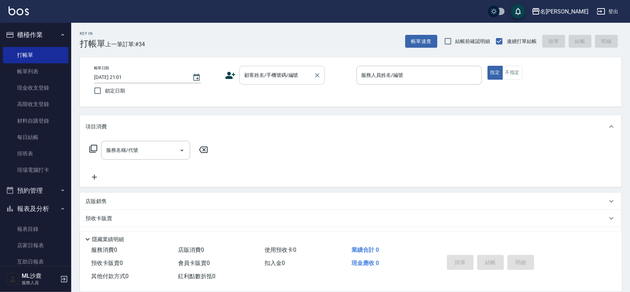
click at [287, 78] on input "顧客姓名/手機號碼/編號" at bounding box center [277, 75] width 68 height 12
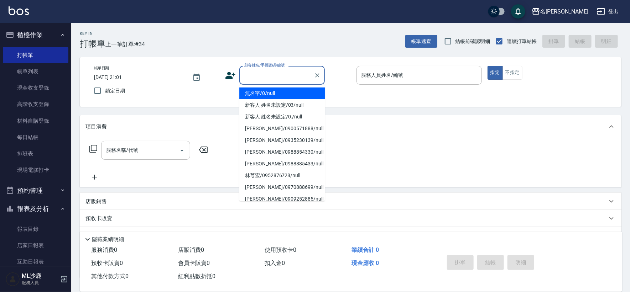
click at [281, 89] on li "無名字/0/null" at bounding box center [281, 94] width 85 height 12
type input "無名字/0/null"
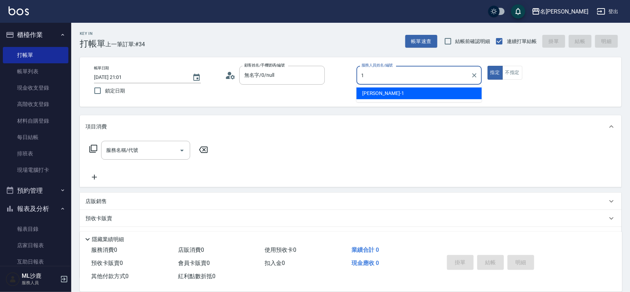
type input "[PERSON_NAME]1"
type button "true"
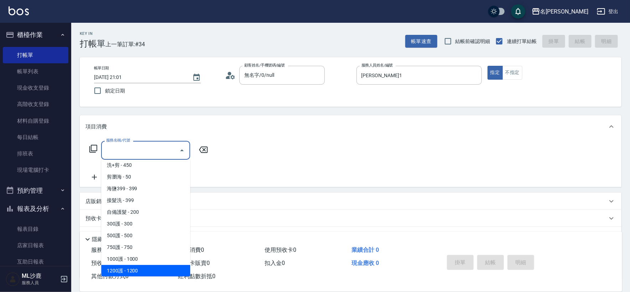
scroll to position [238, 0]
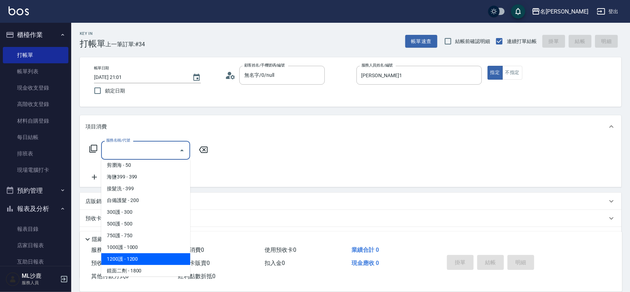
type input "1200護(405)"
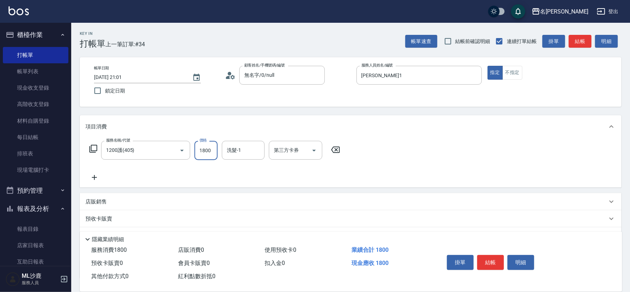
type input "1800"
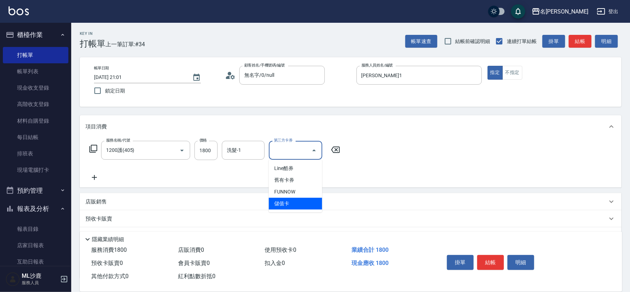
type input "儲值卡"
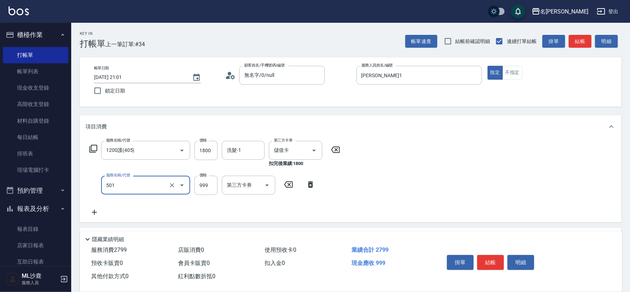
type input "染髮(501)"
type input "1600"
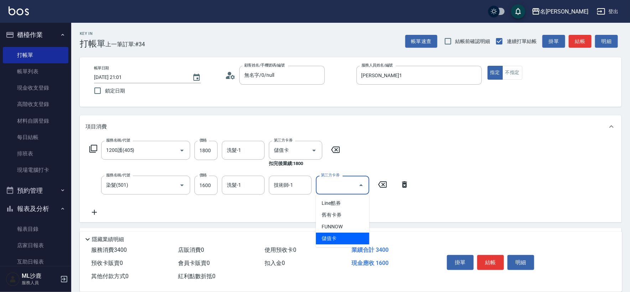
type input "儲值卡"
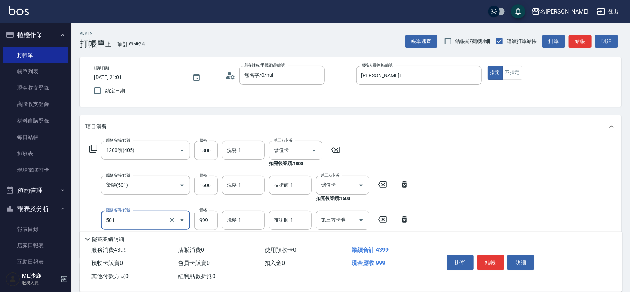
type input "染髮(501)"
type input "1600"
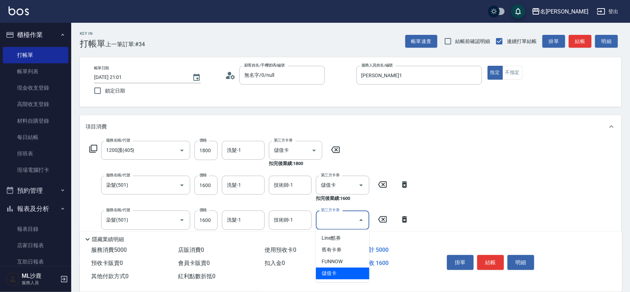
type input "儲值卡"
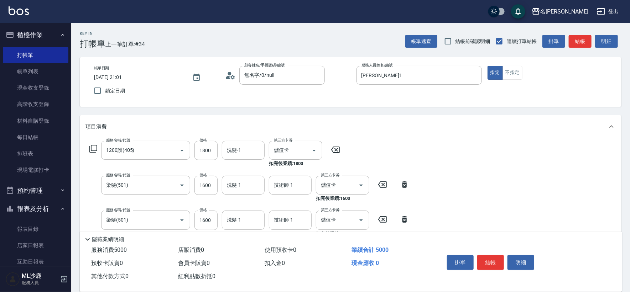
scroll to position [40, 0]
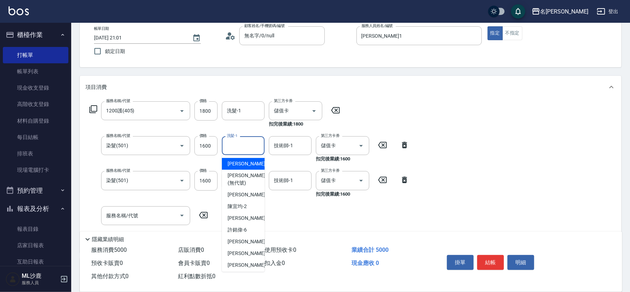
click at [245, 144] on input "洗髮-1" at bounding box center [243, 146] width 36 height 12
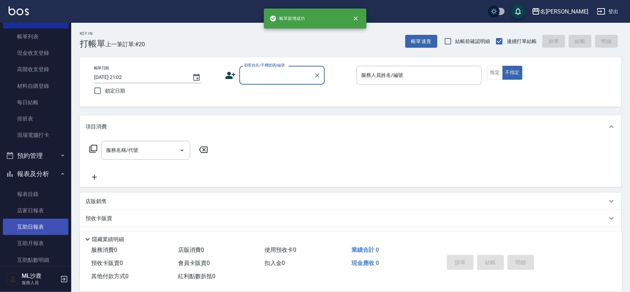
scroll to position [79, 0]
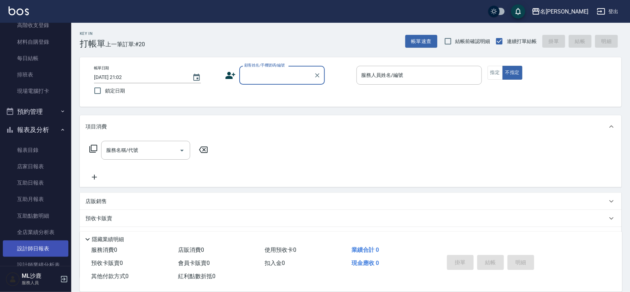
click at [35, 244] on link "設計師日報表" at bounding box center [36, 249] width 66 height 16
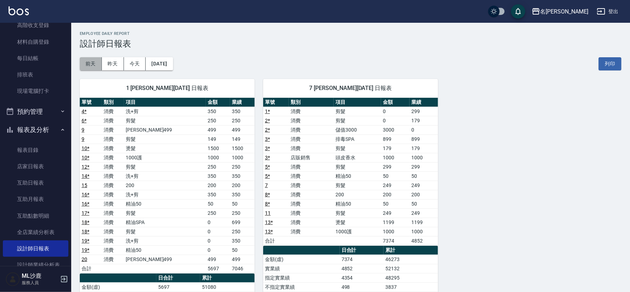
click at [93, 62] on button "前天" at bounding box center [91, 63] width 22 height 13
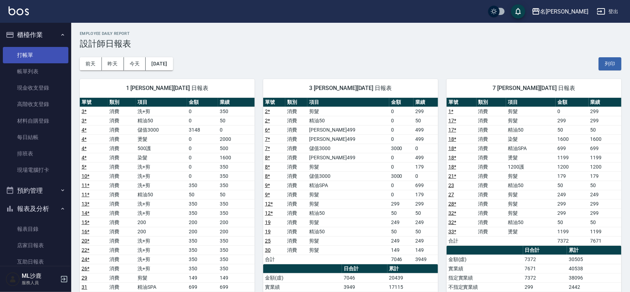
click at [27, 53] on link "打帳單" at bounding box center [36, 55] width 66 height 16
